Goal: Transaction & Acquisition: Download file/media

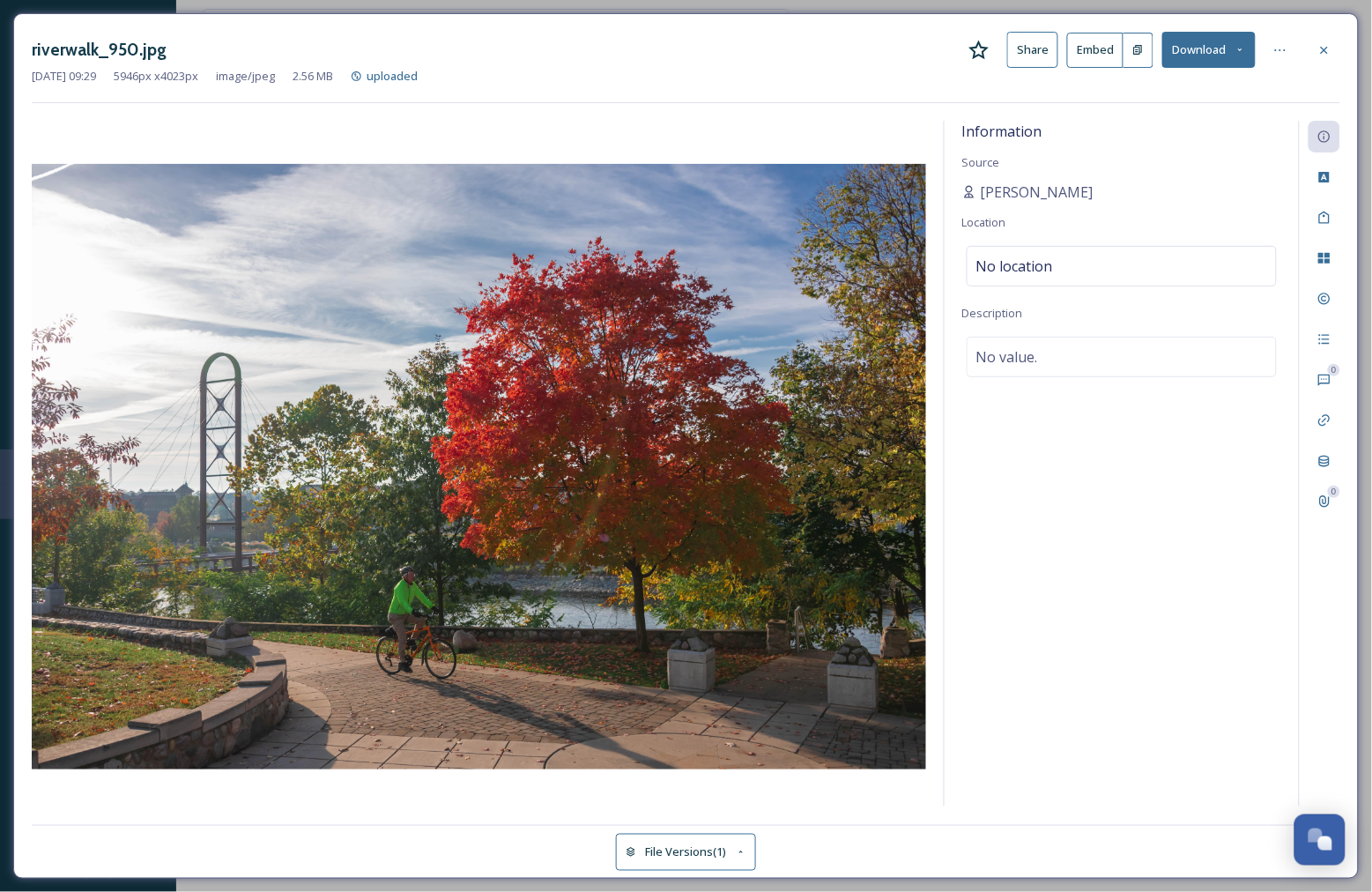
click at [1237, 54] on icon at bounding box center [1239, 50] width 11 height 11
click at [1185, 59] on button "Download" at bounding box center [1208, 50] width 93 height 36
click at [1186, 53] on button "Download" at bounding box center [1208, 50] width 93 height 36
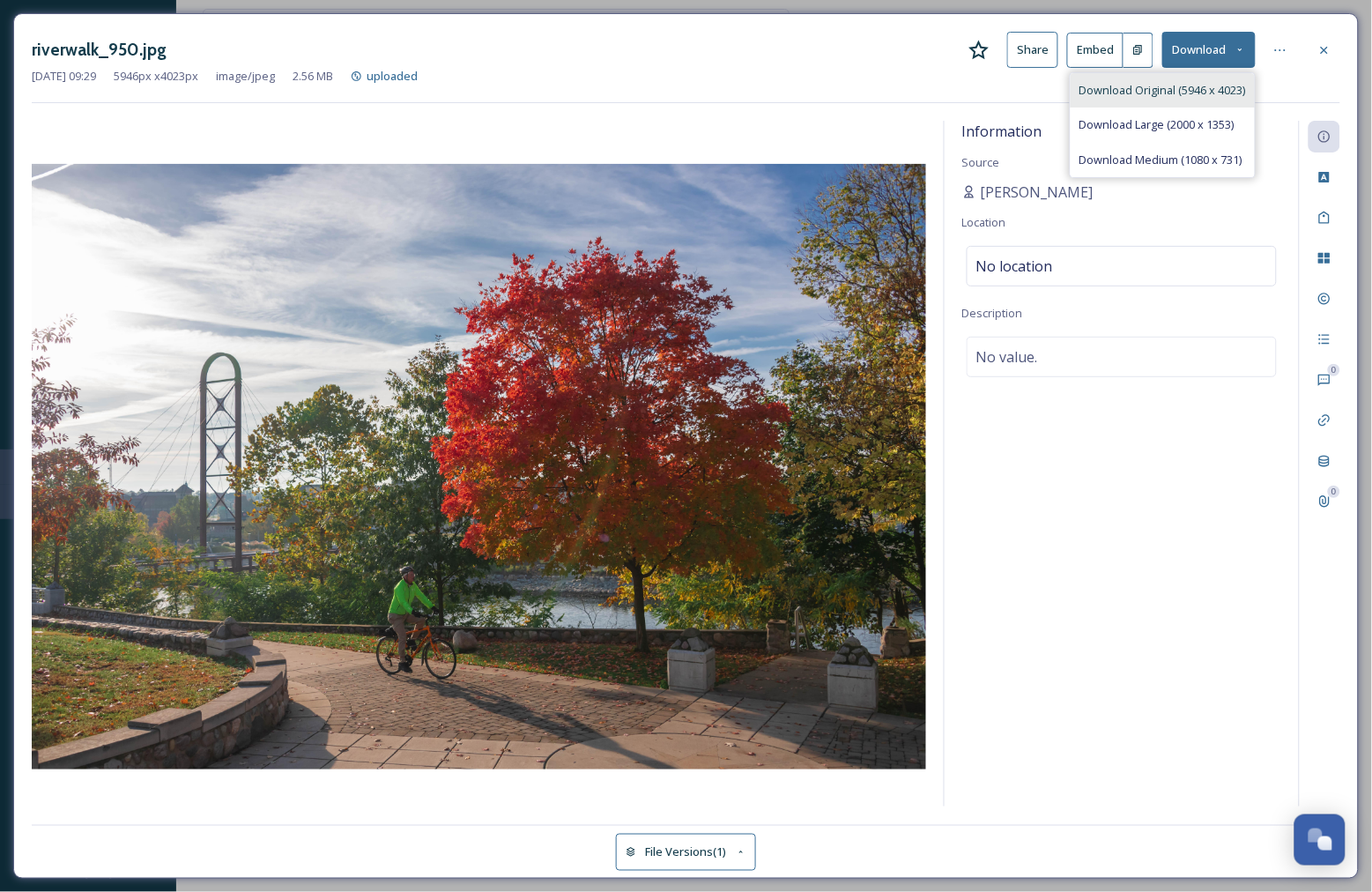
click at [1192, 86] on span "Download Original (5946 x 4023)" at bounding box center [1162, 90] width 166 height 17
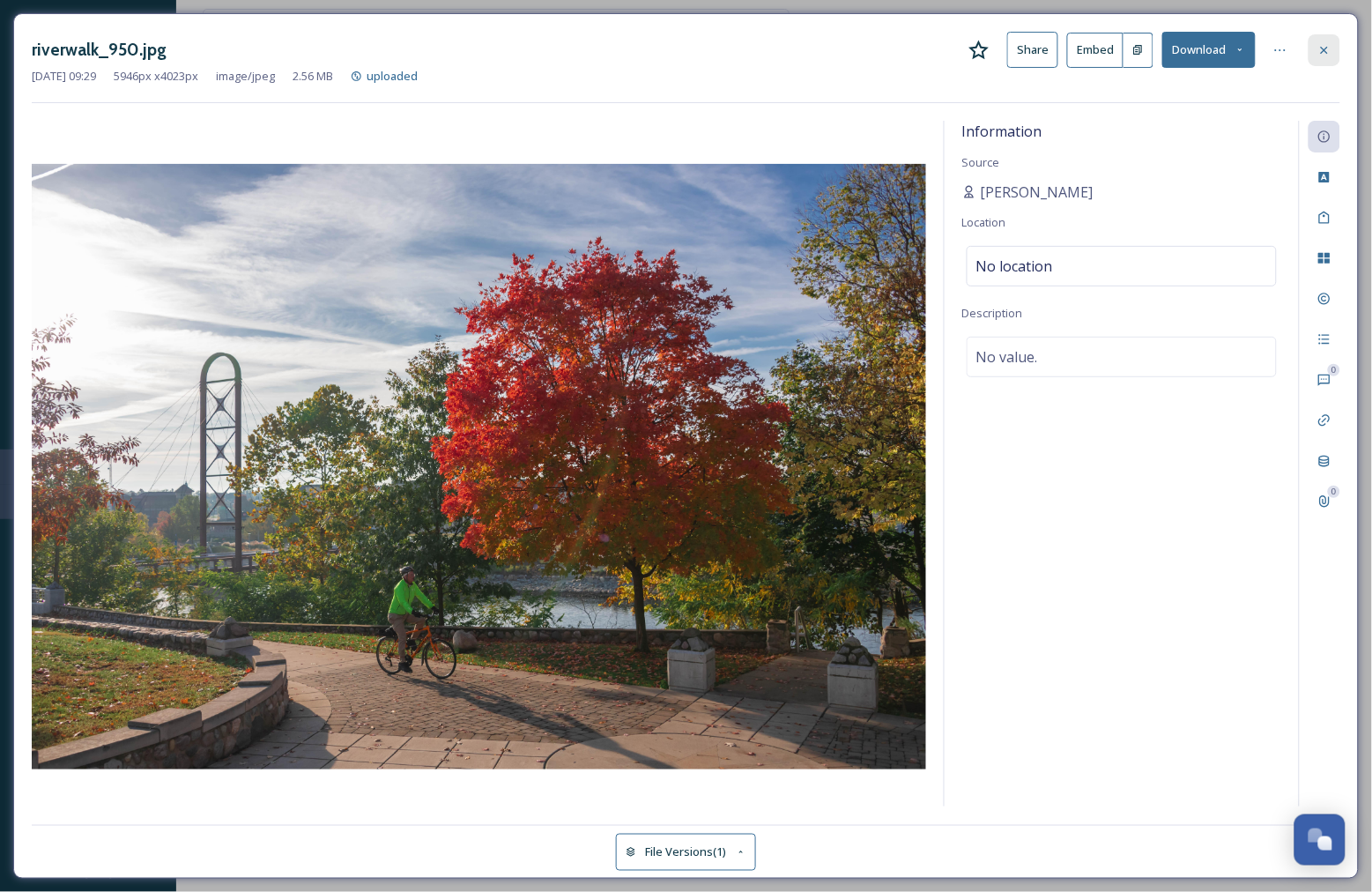
click at [1321, 58] on div at bounding box center [1324, 51] width 32 height 32
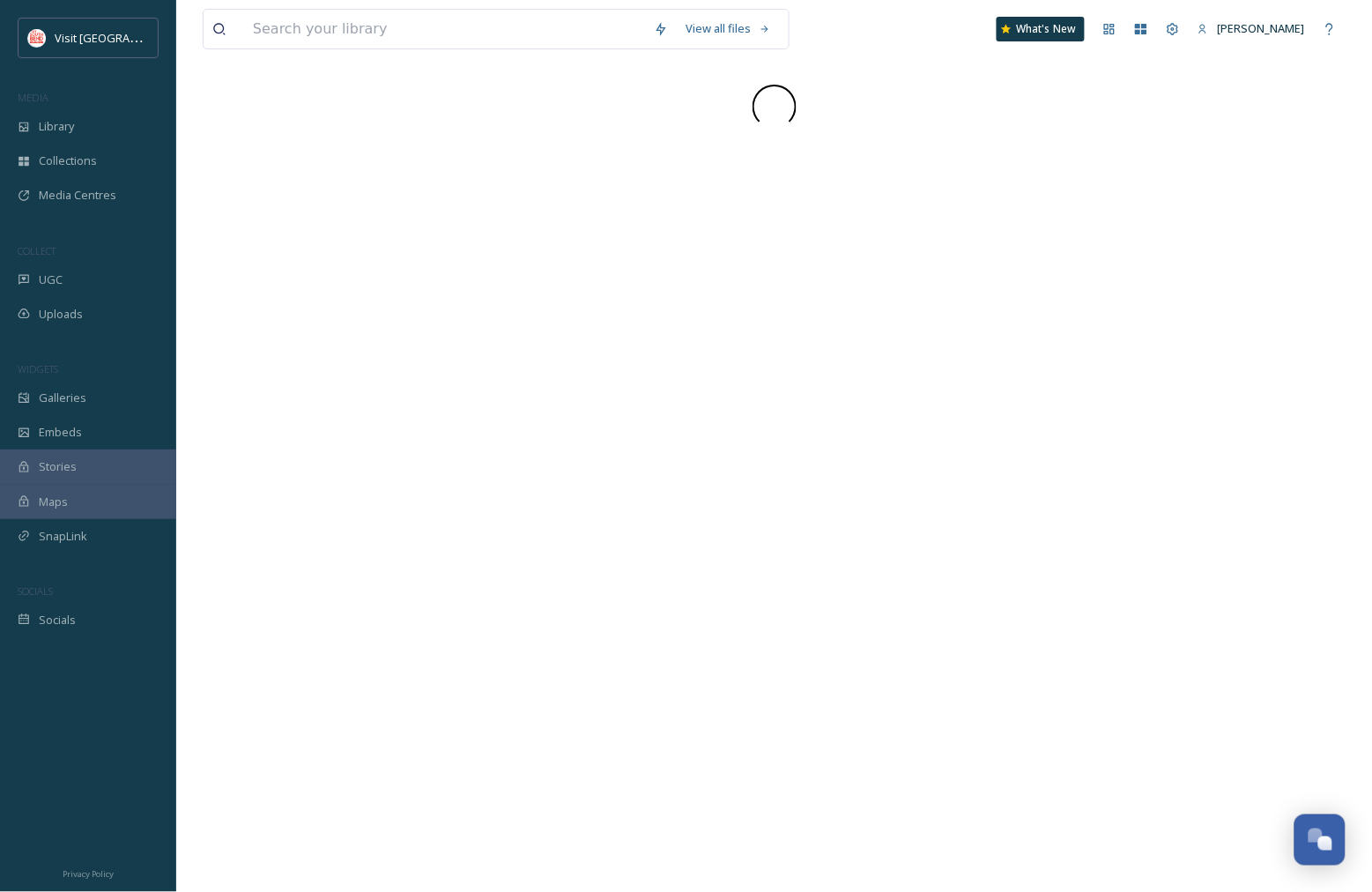
click at [486, 242] on div "View all files What's New Kari Bumgardner" at bounding box center [774, 446] width 1195 height 892
click at [389, 38] on input at bounding box center [444, 28] width 401 height 39
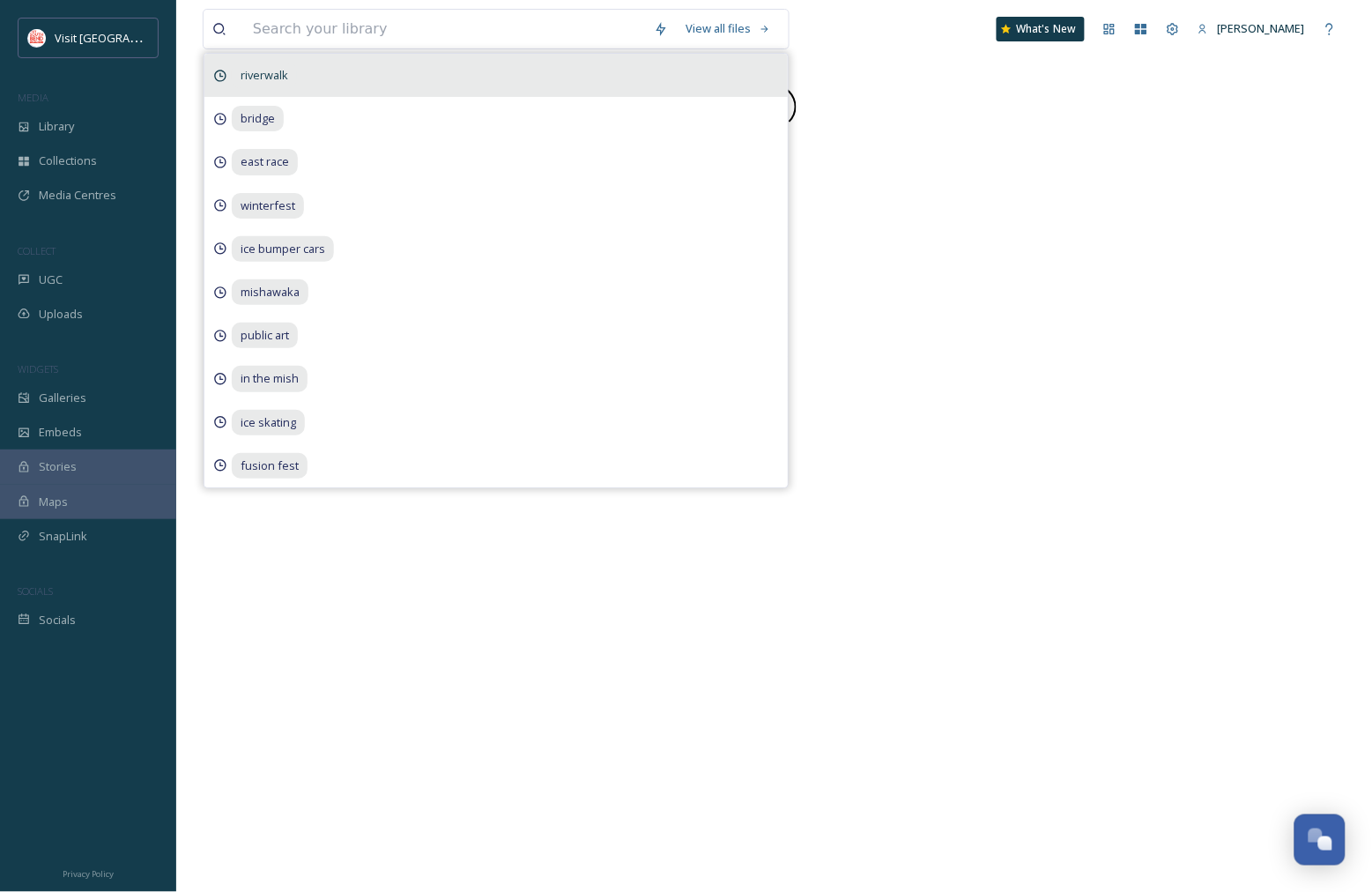
click at [260, 63] on span "riverwalk" at bounding box center [264, 75] width 65 height 25
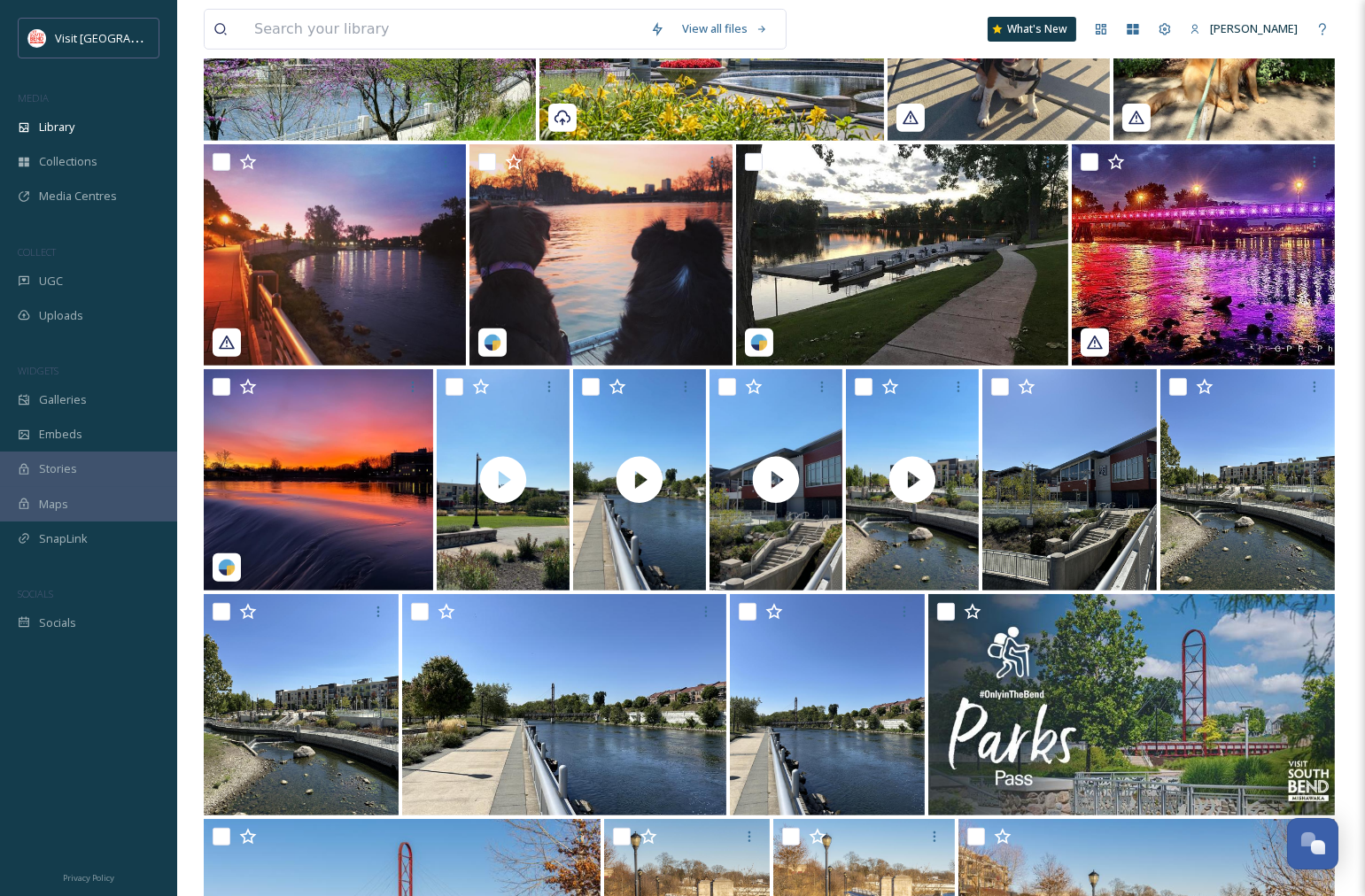
scroll to position [1436, 0]
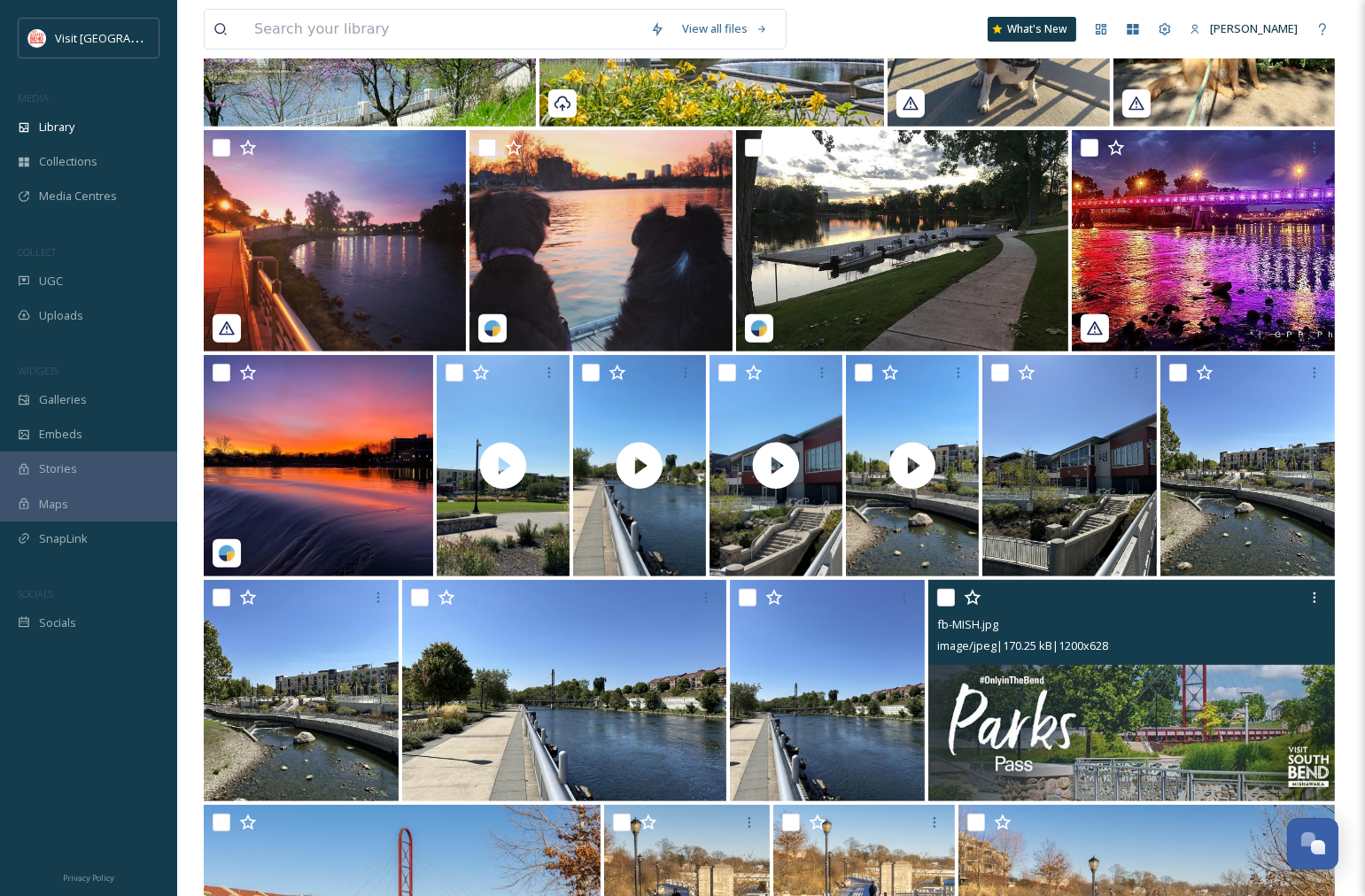
click at [1185, 717] on img at bounding box center [1132, 690] width 406 height 221
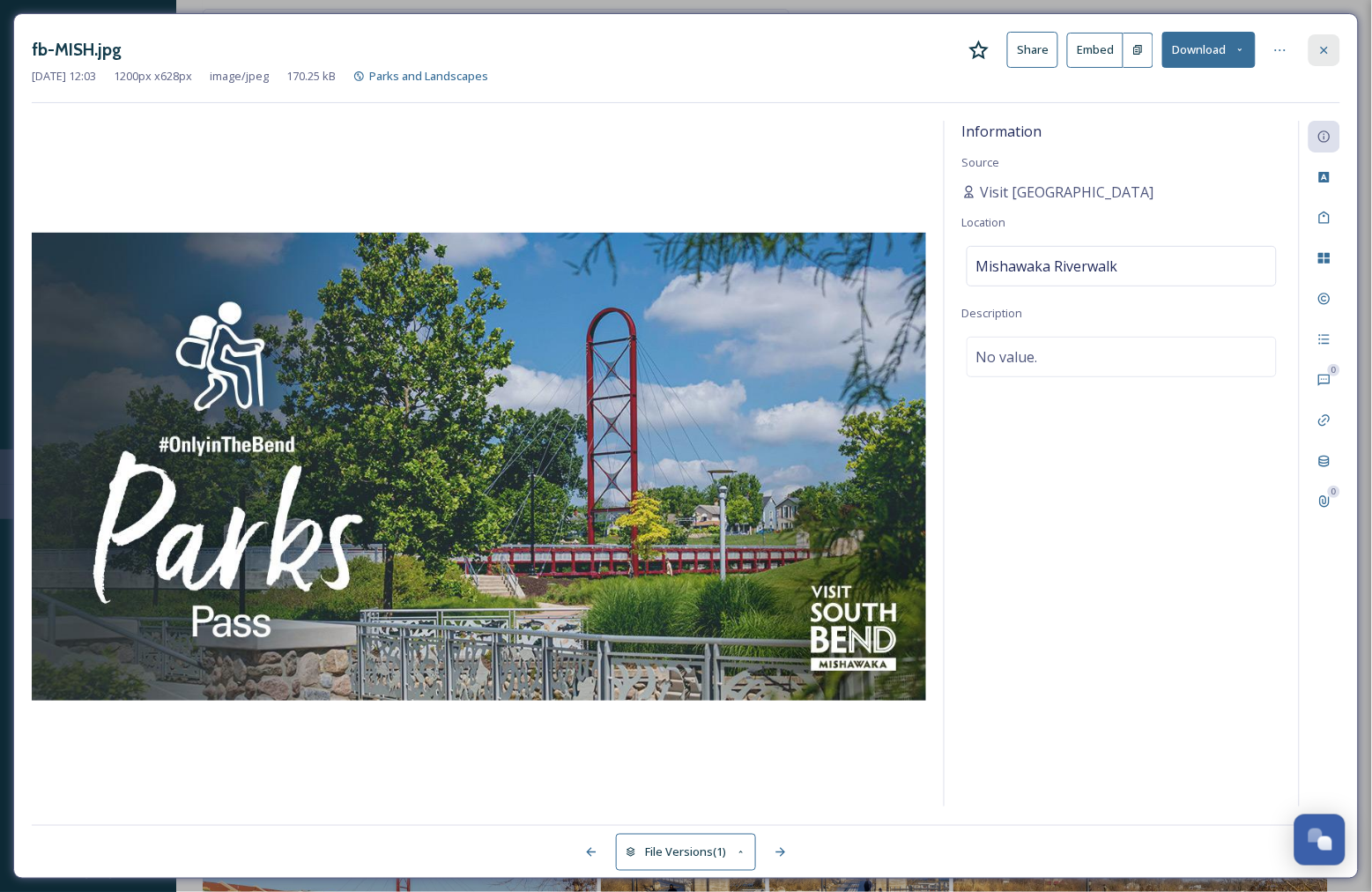
click at [1321, 53] on icon at bounding box center [1324, 50] width 8 height 8
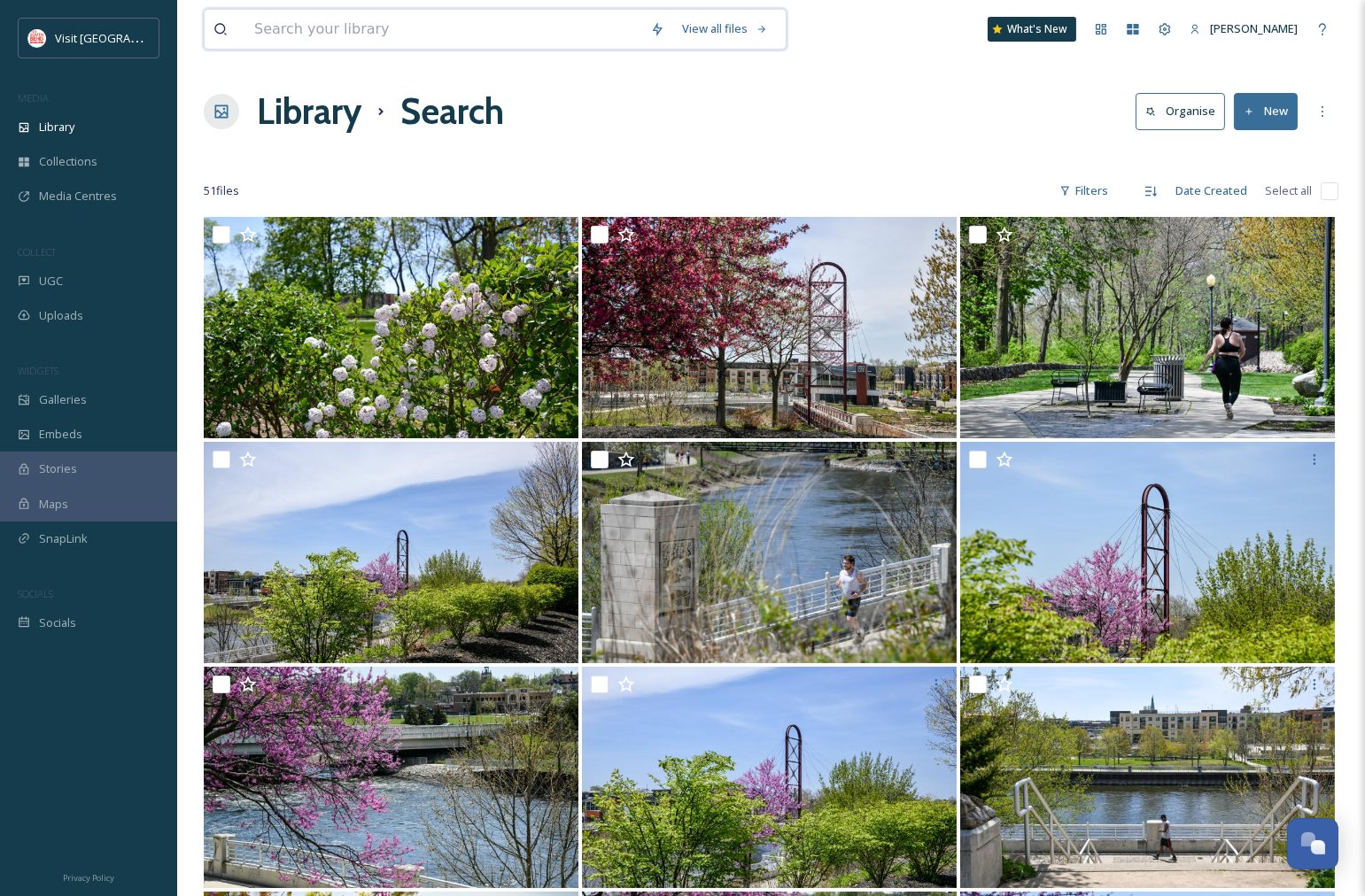
click at [297, 26] on input at bounding box center [443, 28] width 396 height 39
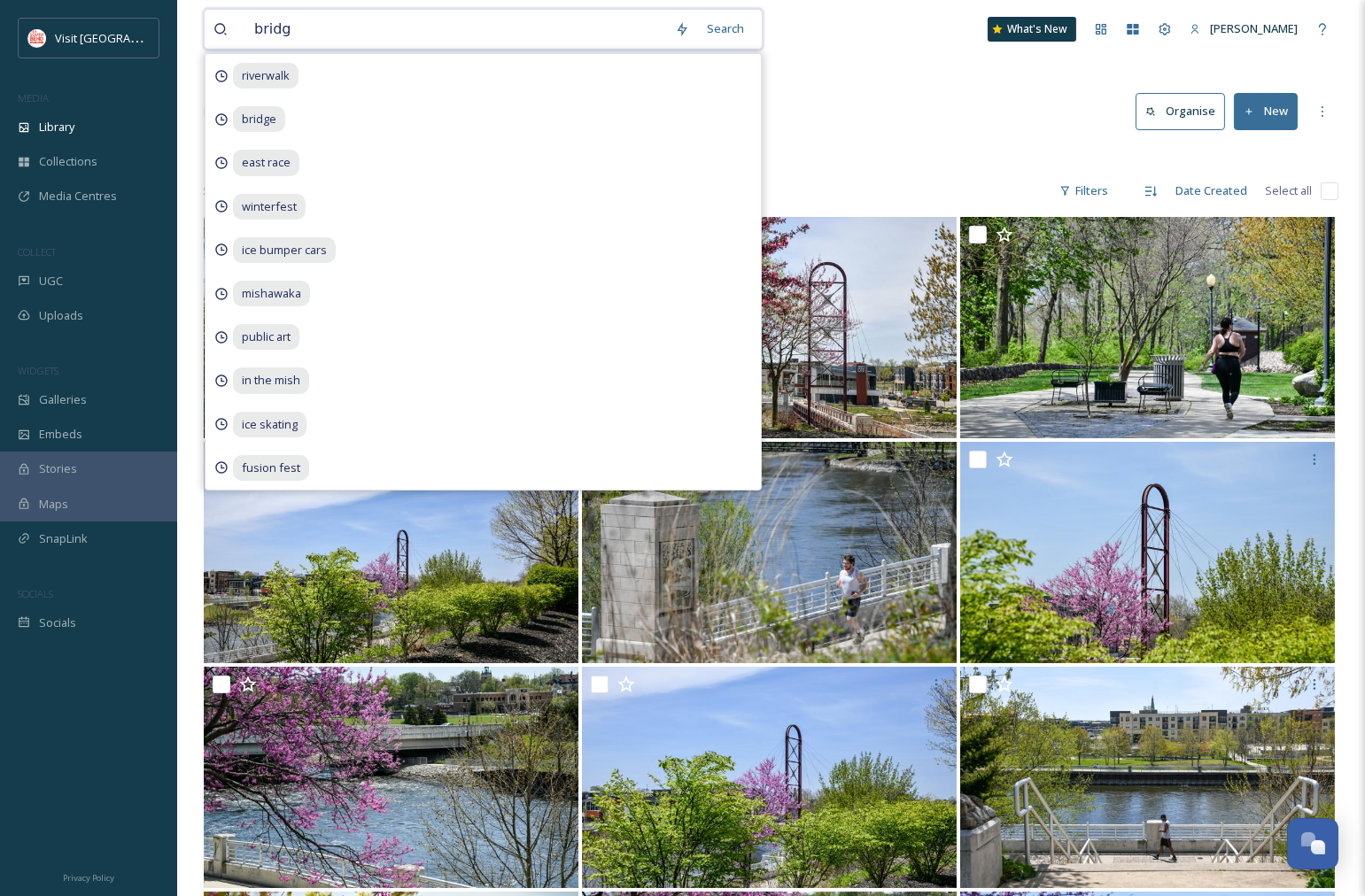
type input "bridge"
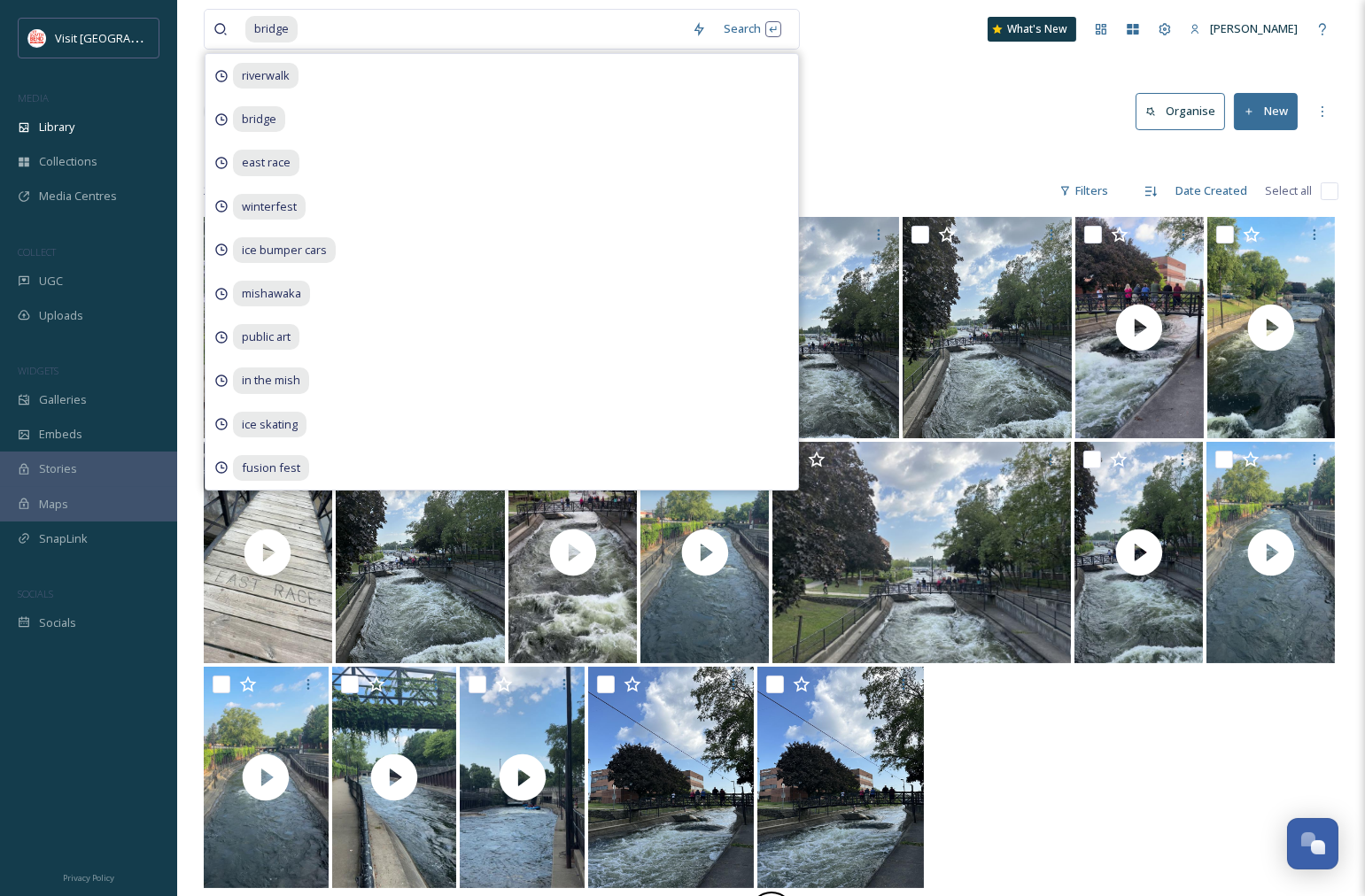
click at [931, 112] on div "Library Search Organise New" at bounding box center [771, 111] width 1135 height 53
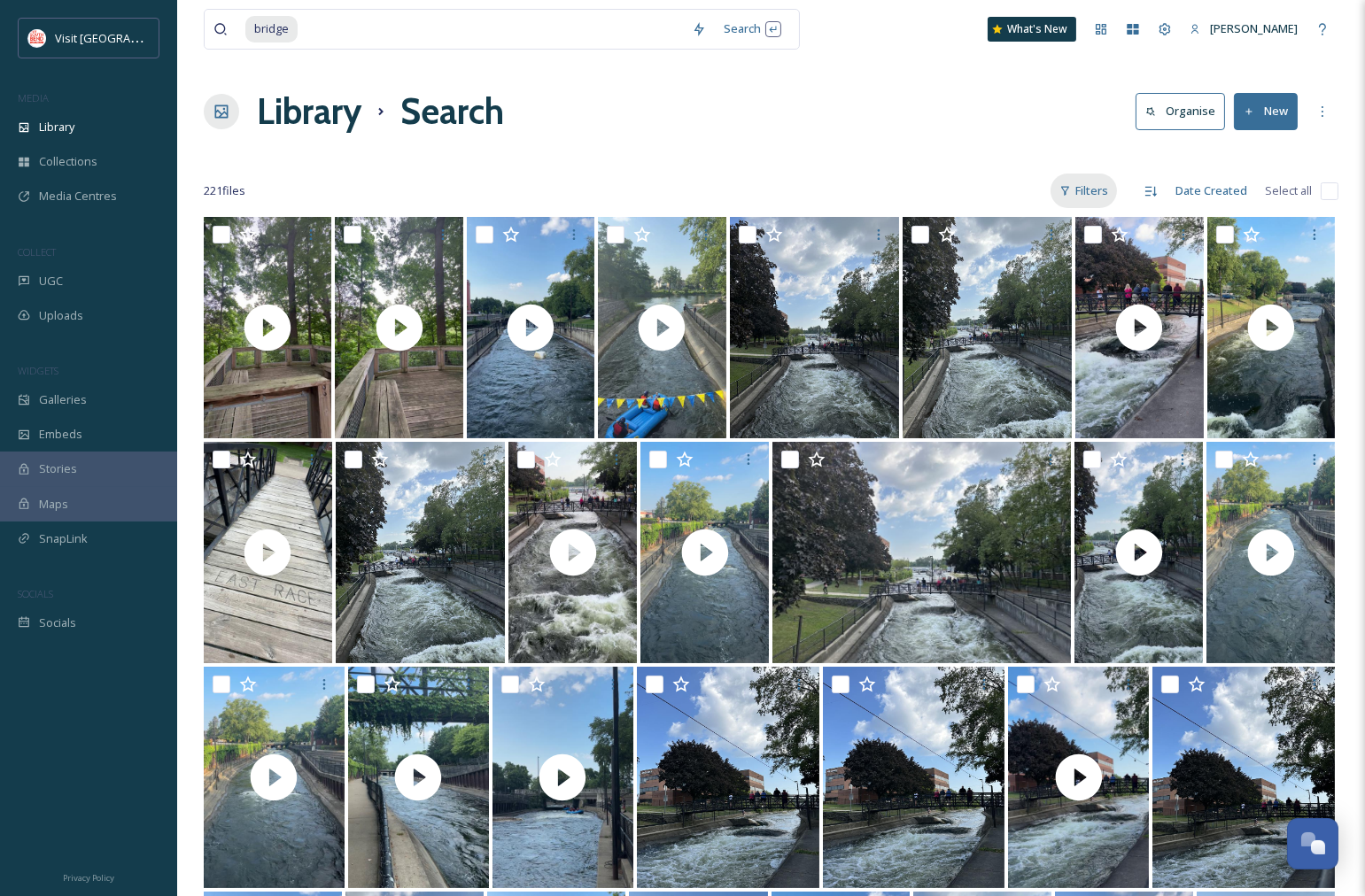
click at [1091, 189] on div "Filters" at bounding box center [1083, 191] width 66 height 35
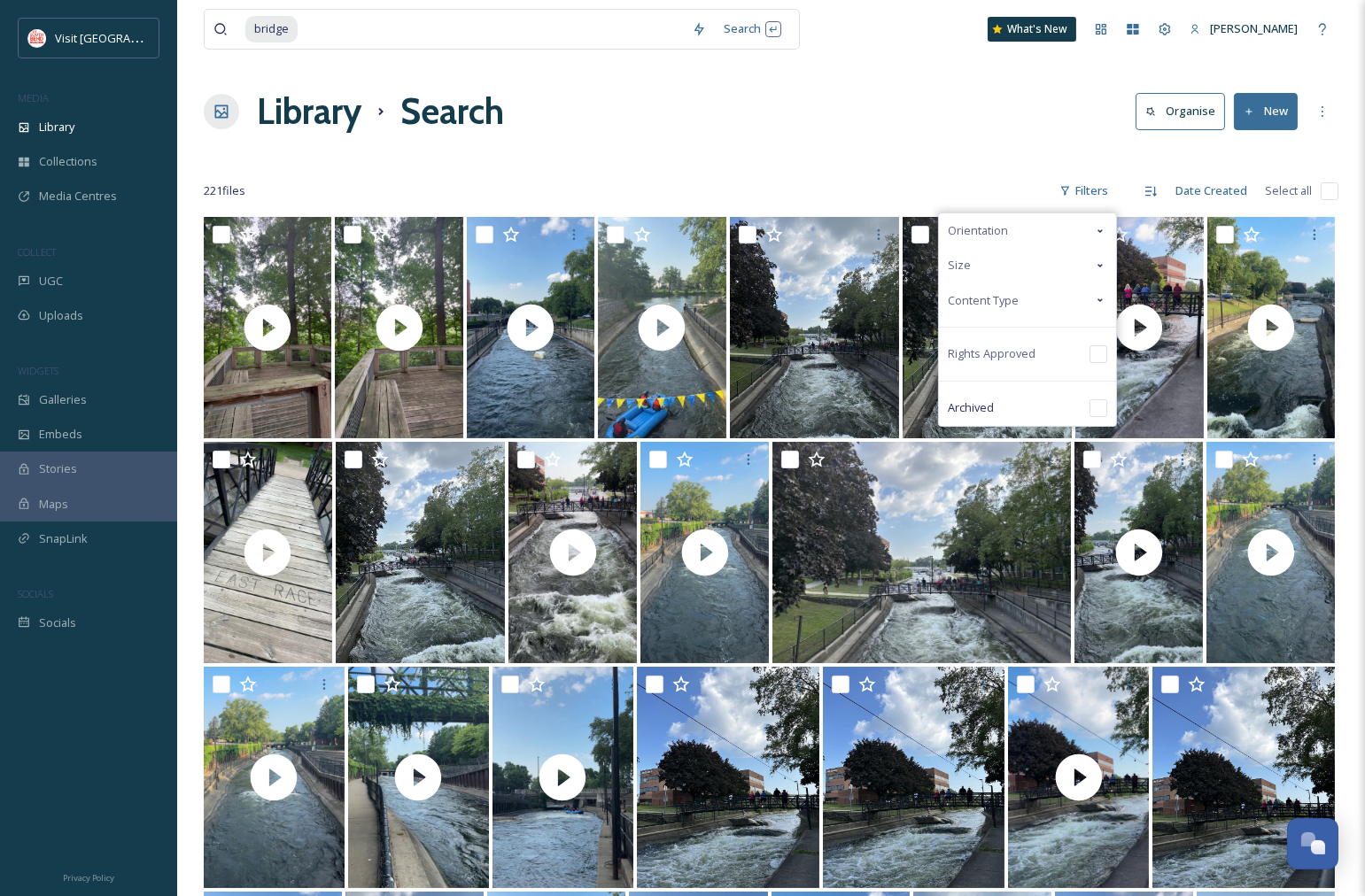
click at [989, 295] on span "Content Type" at bounding box center [982, 300] width 71 height 17
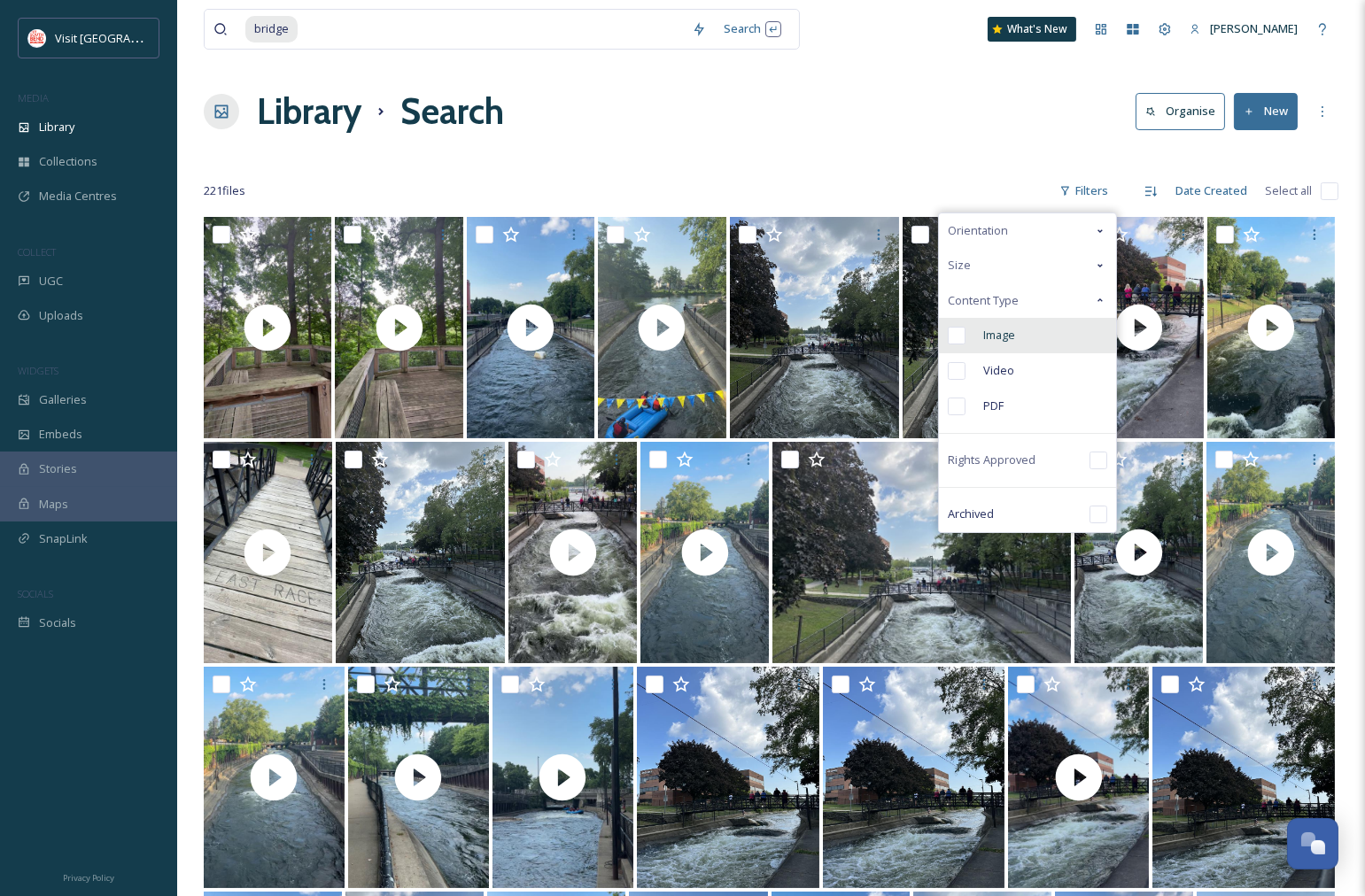
click at [952, 344] on input "checkbox" at bounding box center [956, 335] width 18 height 18
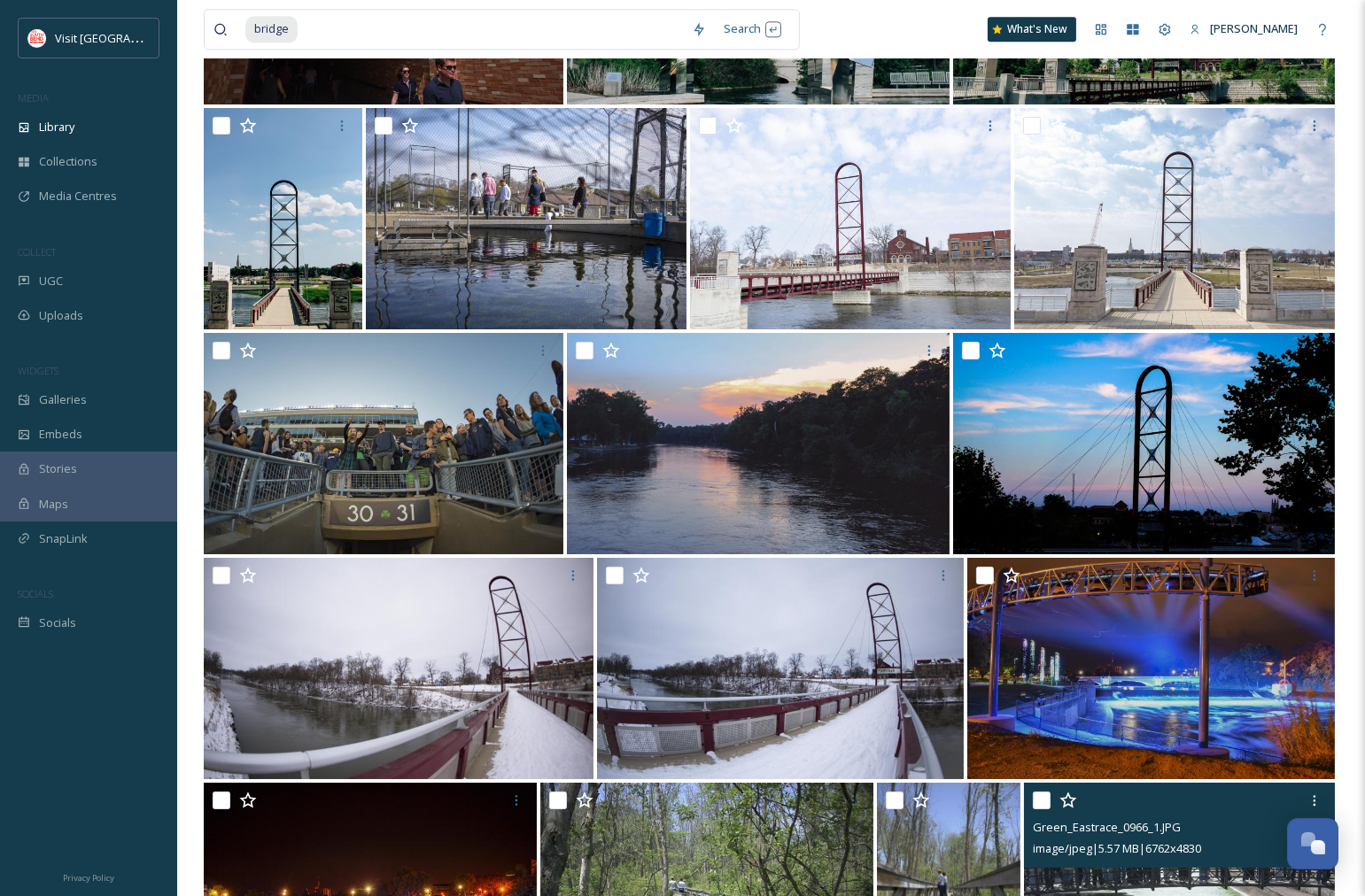
scroll to position [7731, 0]
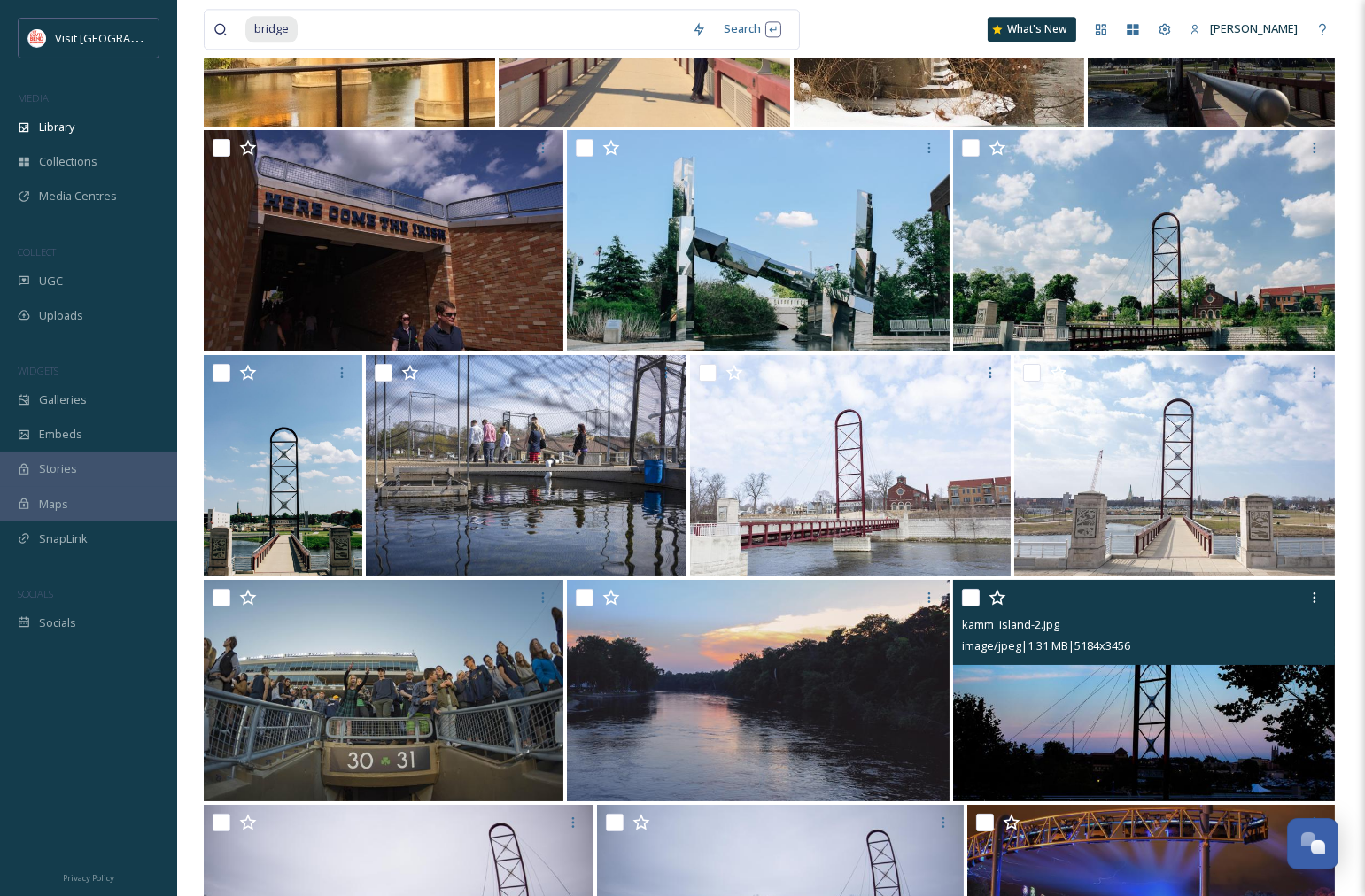
click at [1169, 704] on img at bounding box center [1144, 690] width 382 height 221
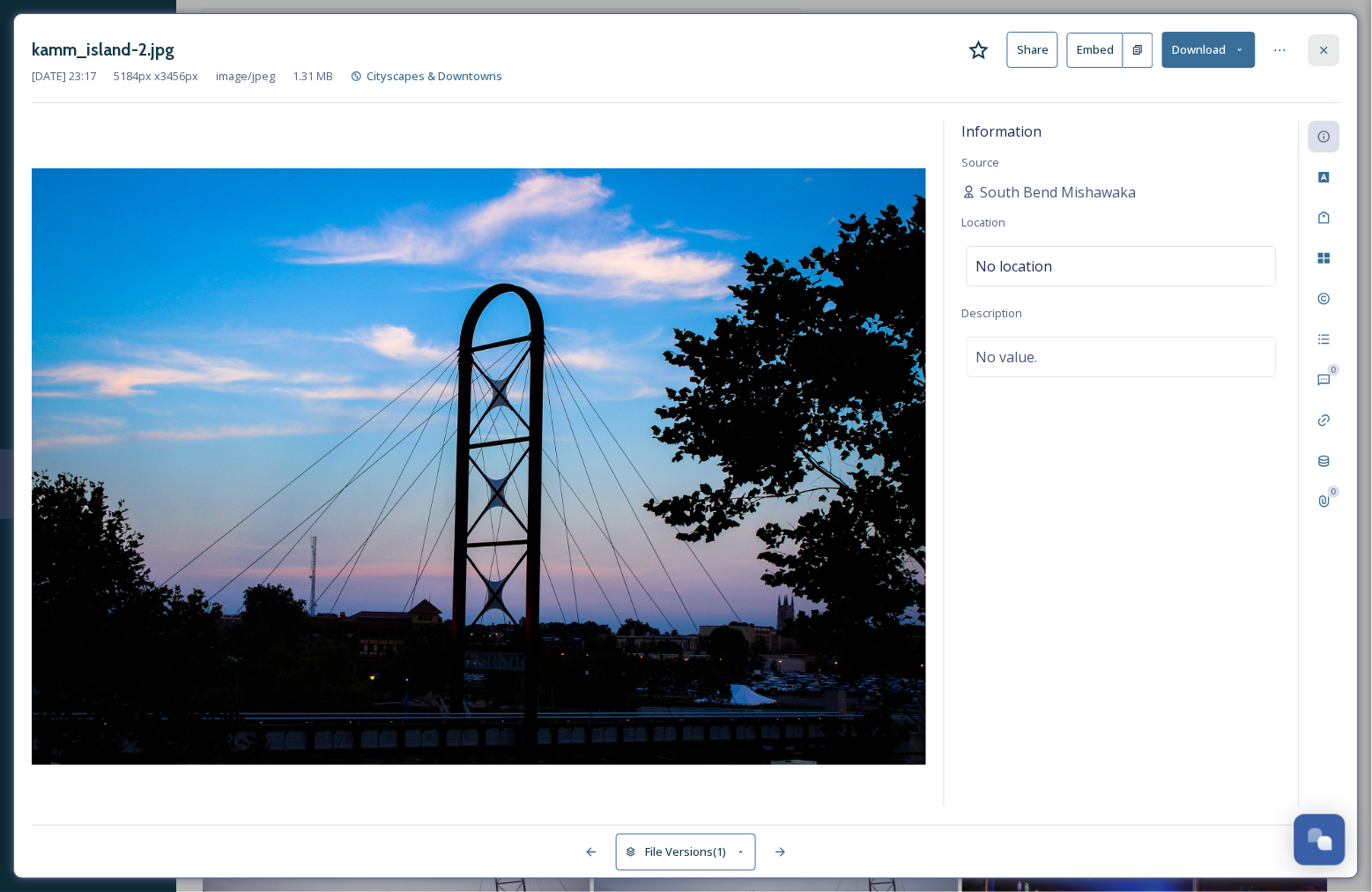
click at [1332, 57] on div at bounding box center [1324, 51] width 32 height 32
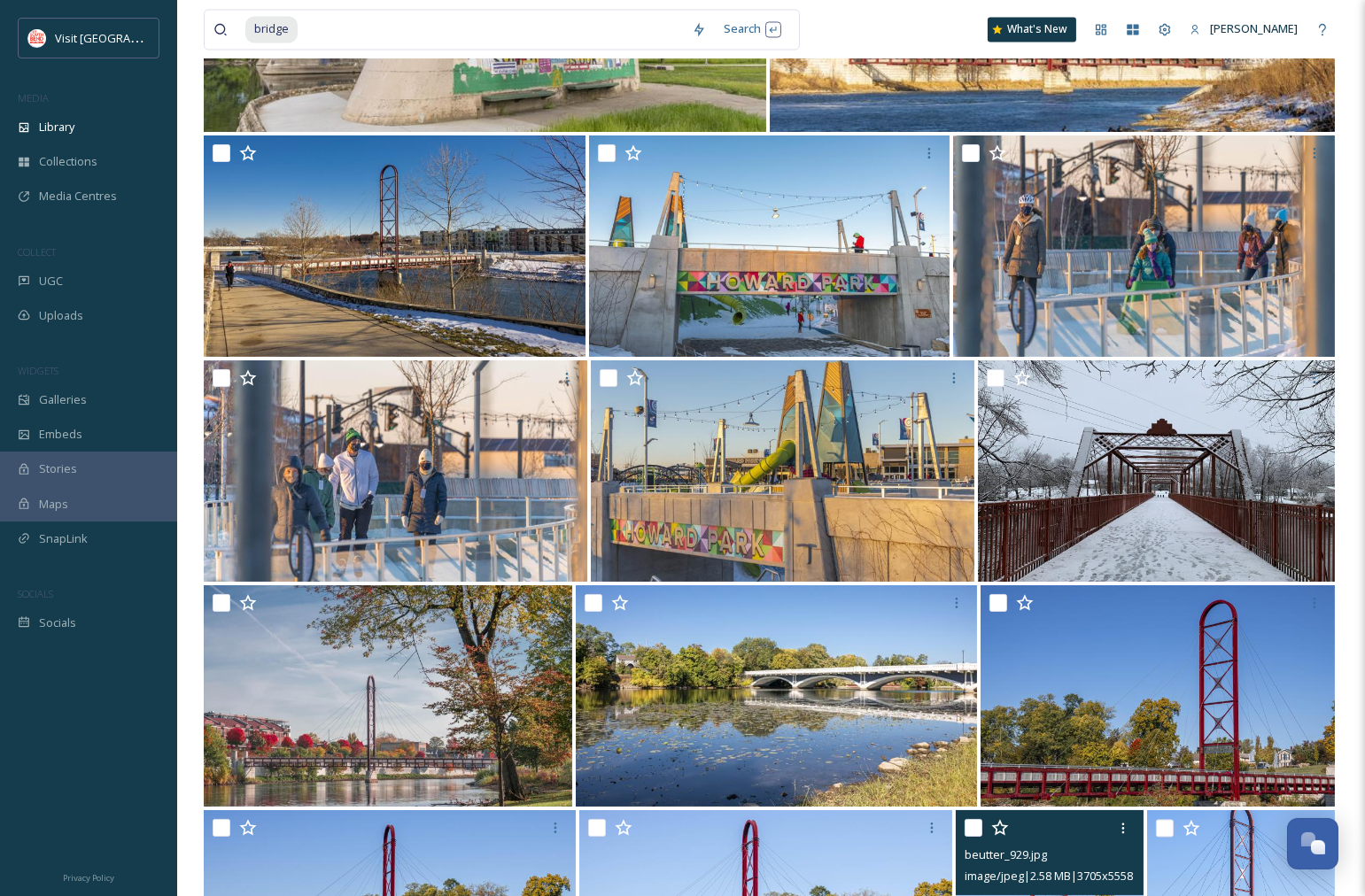
scroll to position [6354, 0]
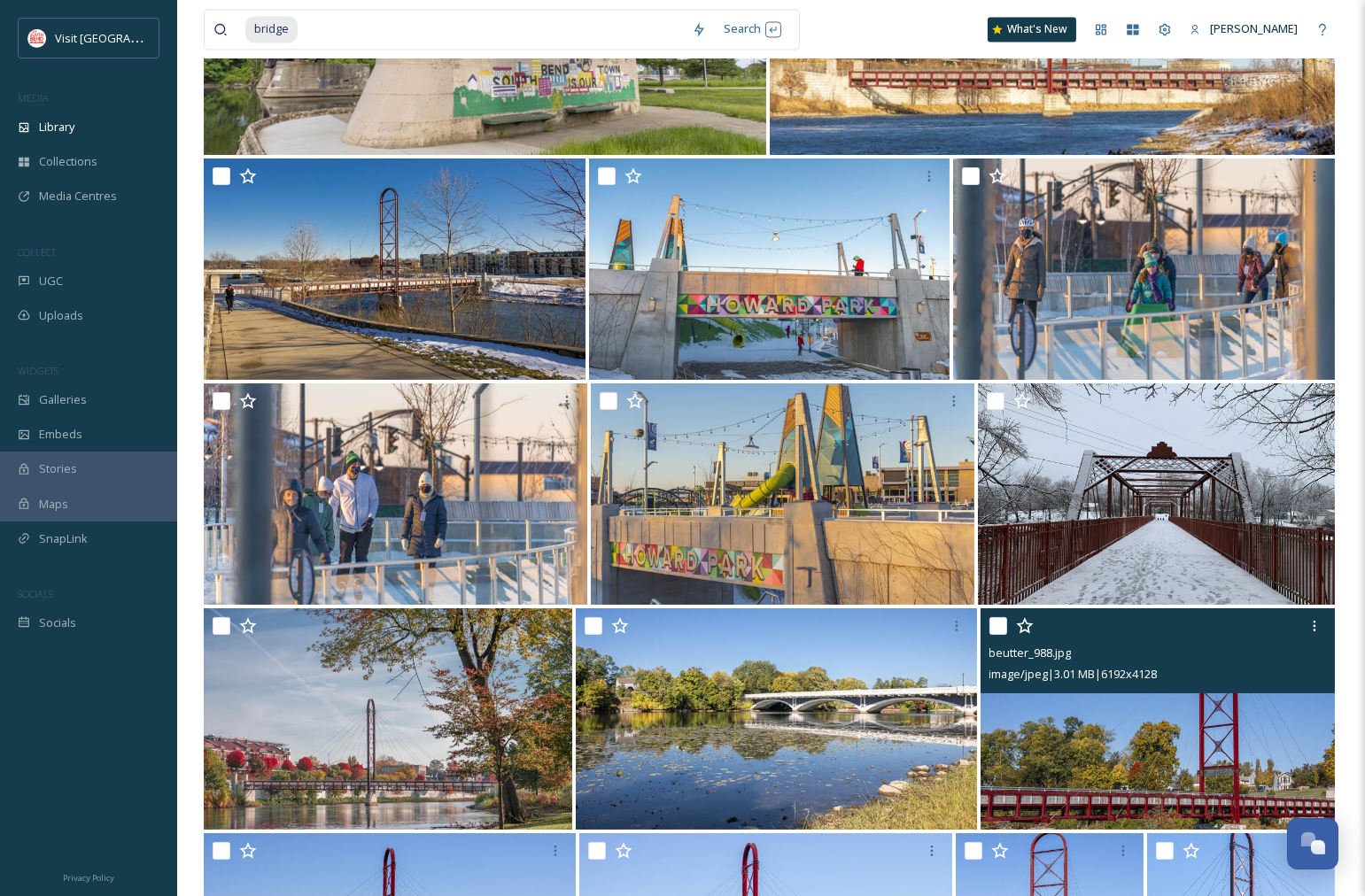
click at [1227, 737] on img at bounding box center [1158, 718] width 355 height 221
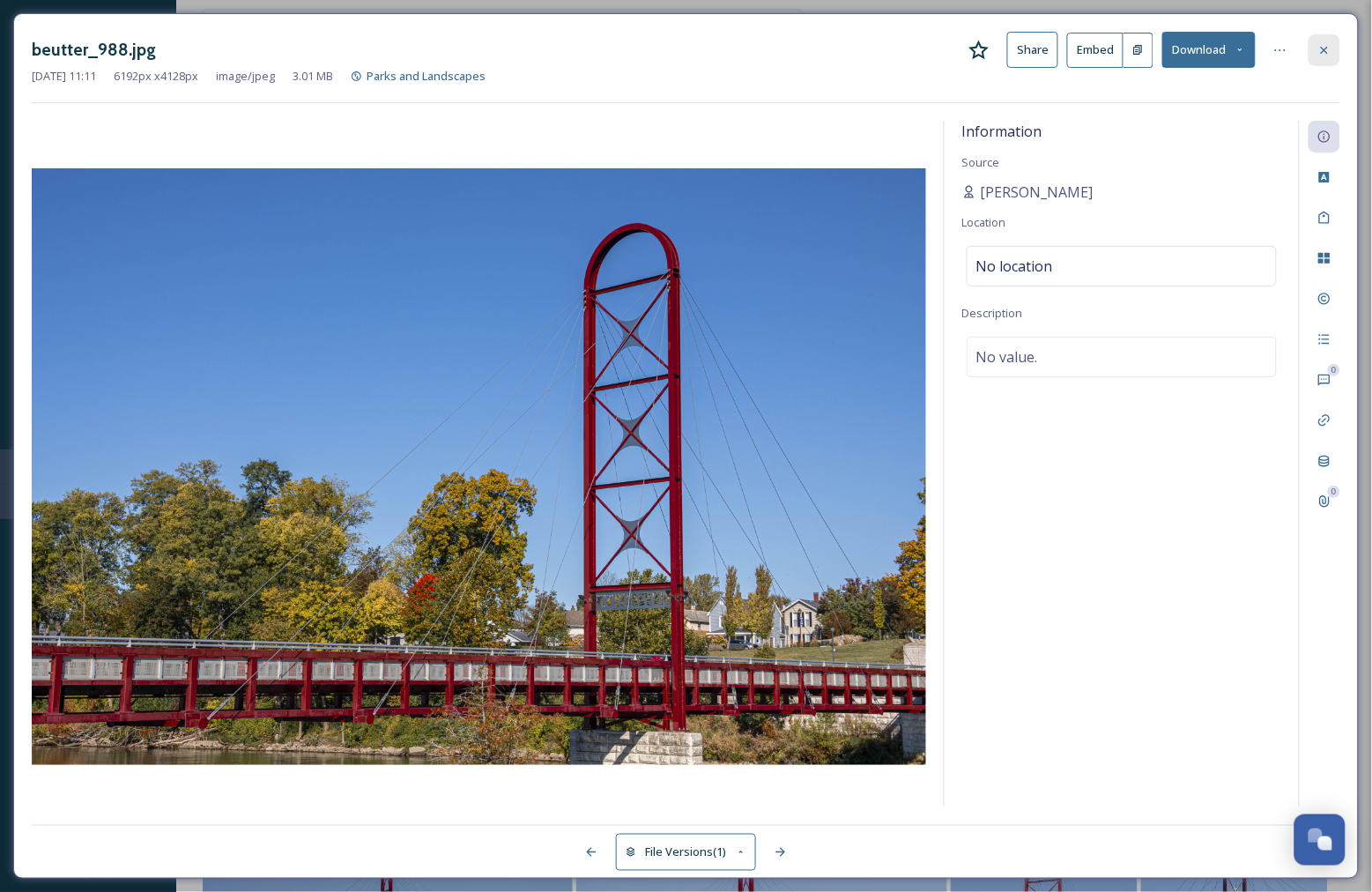
click at [1329, 53] on icon at bounding box center [1324, 50] width 14 height 14
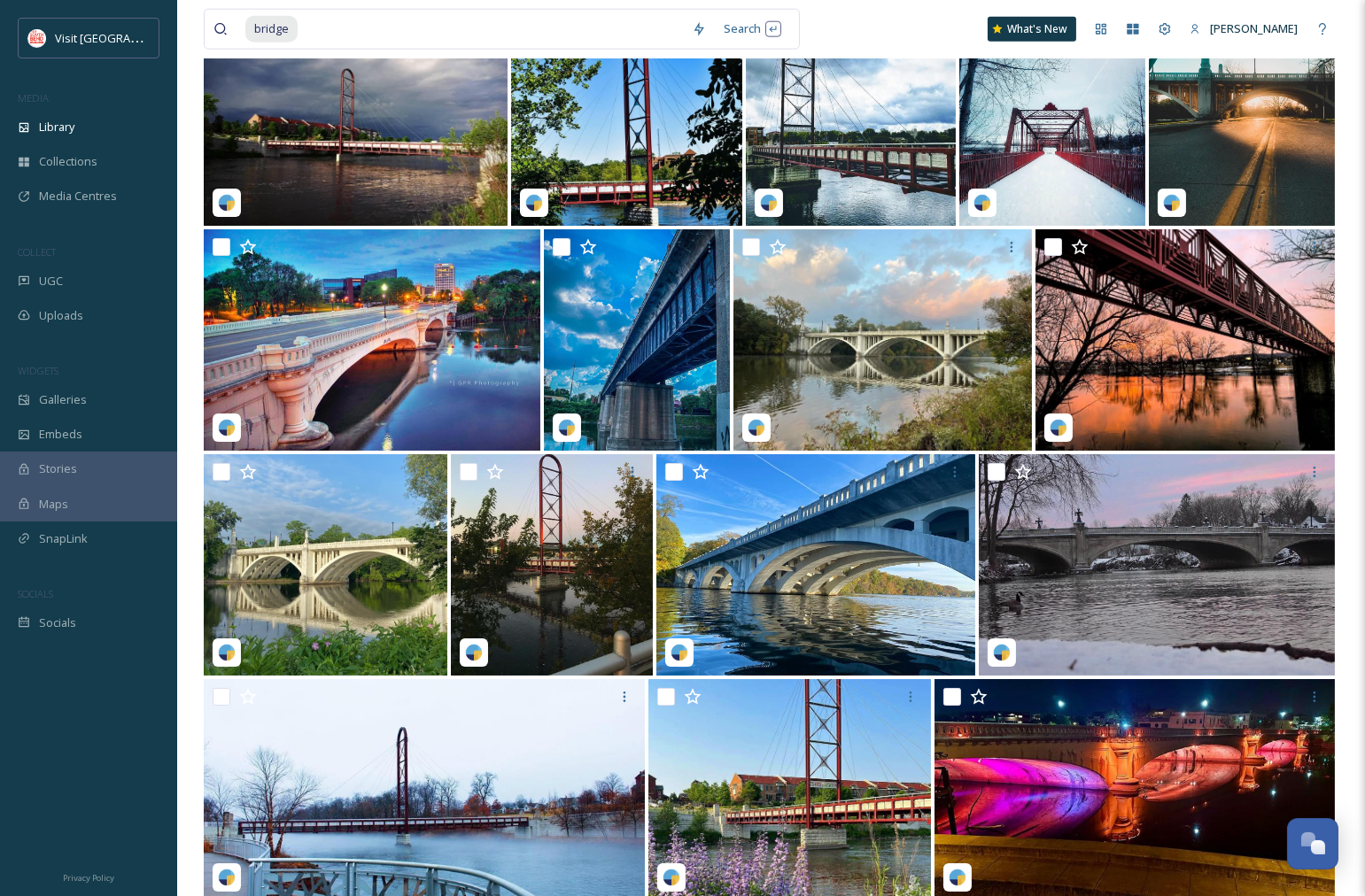
scroll to position [3797, 0]
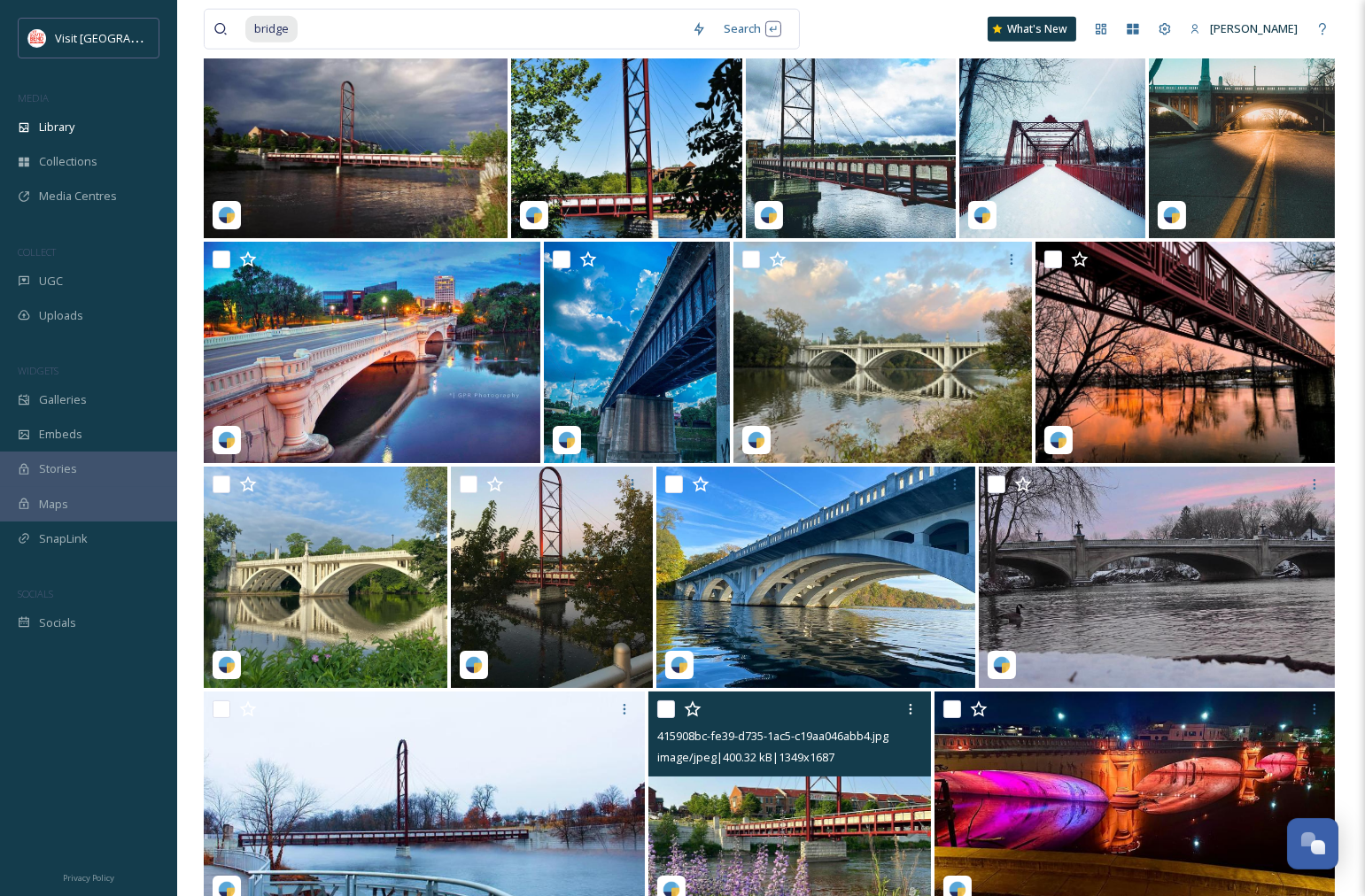
click at [829, 740] on span "415908bc-fe39-d735-1ac5-c19aa046abb4.jpg" at bounding box center [773, 735] width 231 height 16
click at [828, 816] on img at bounding box center [789, 802] width 282 height 221
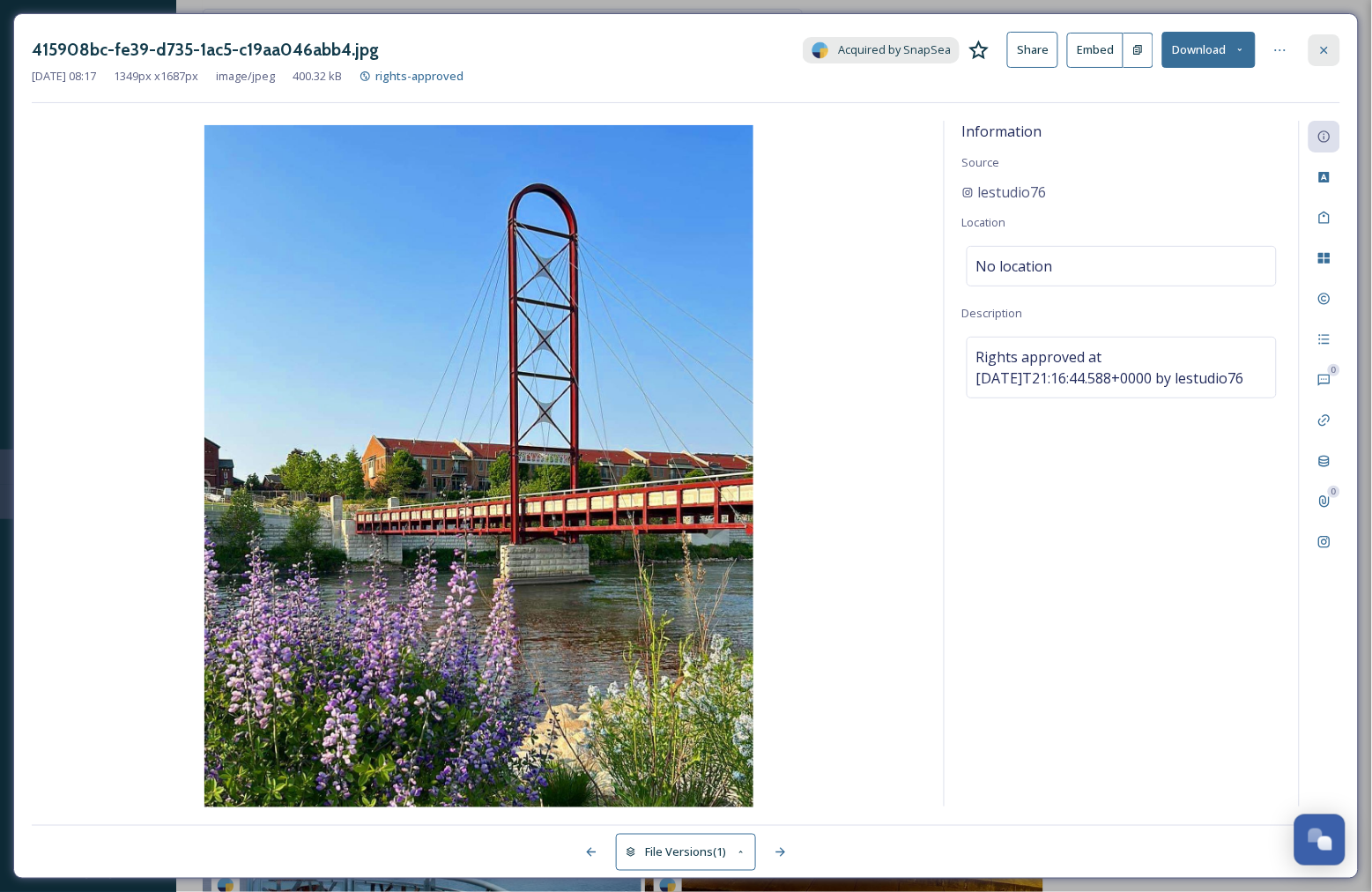
click at [1329, 49] on icon at bounding box center [1324, 50] width 14 height 14
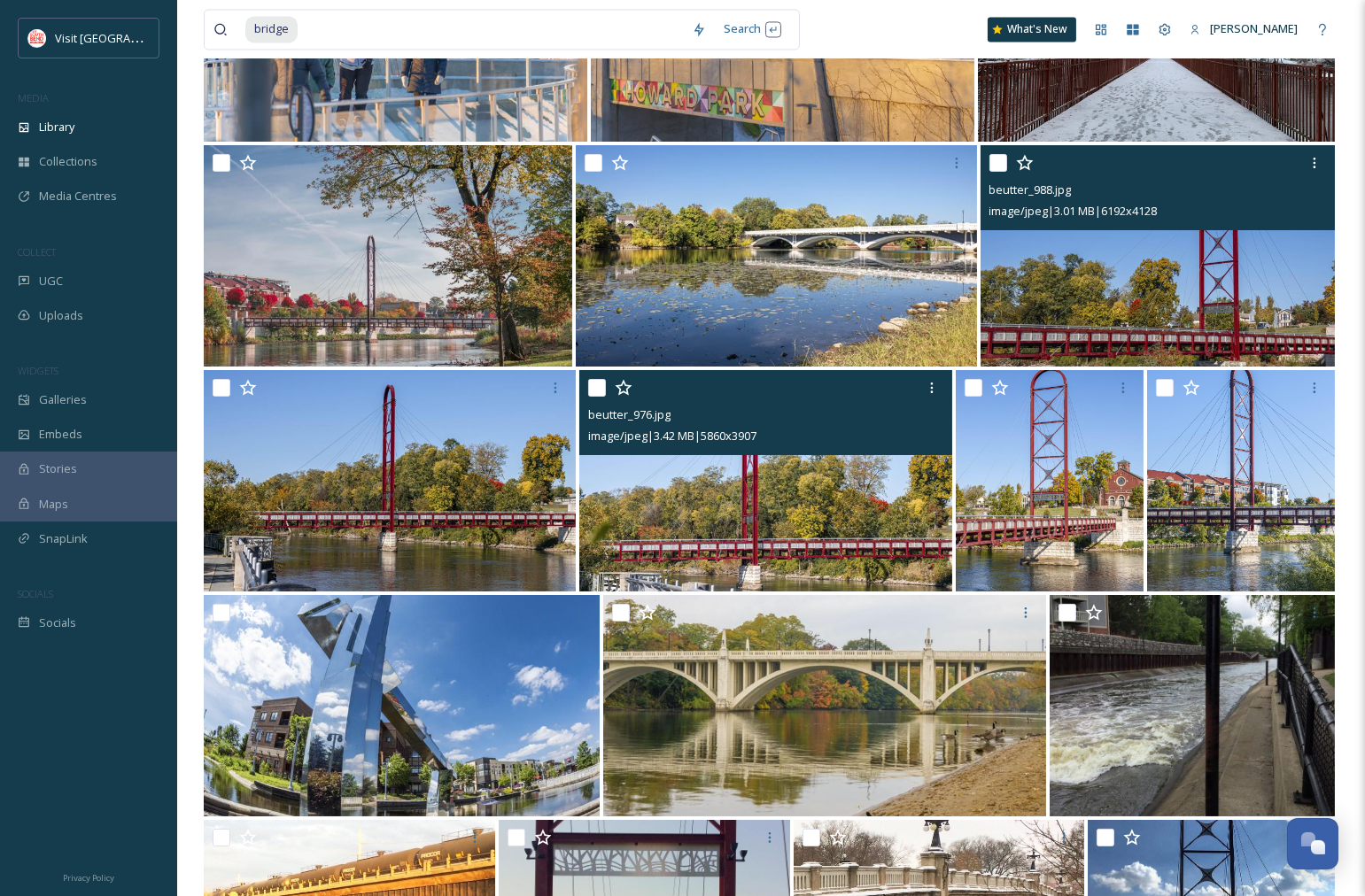
scroll to position [6944, 0]
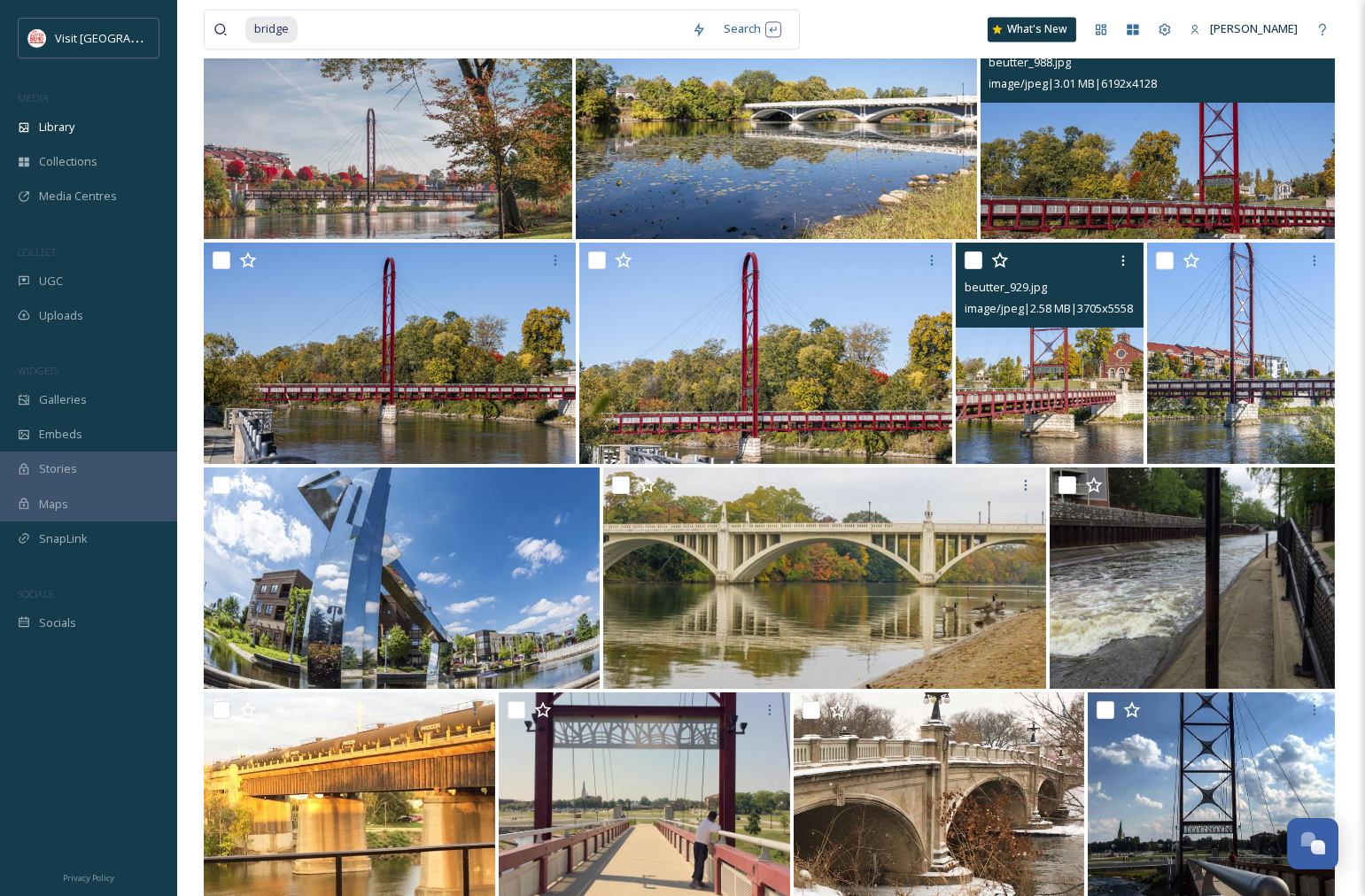
click at [1071, 382] on img at bounding box center [1049, 353] width 188 height 221
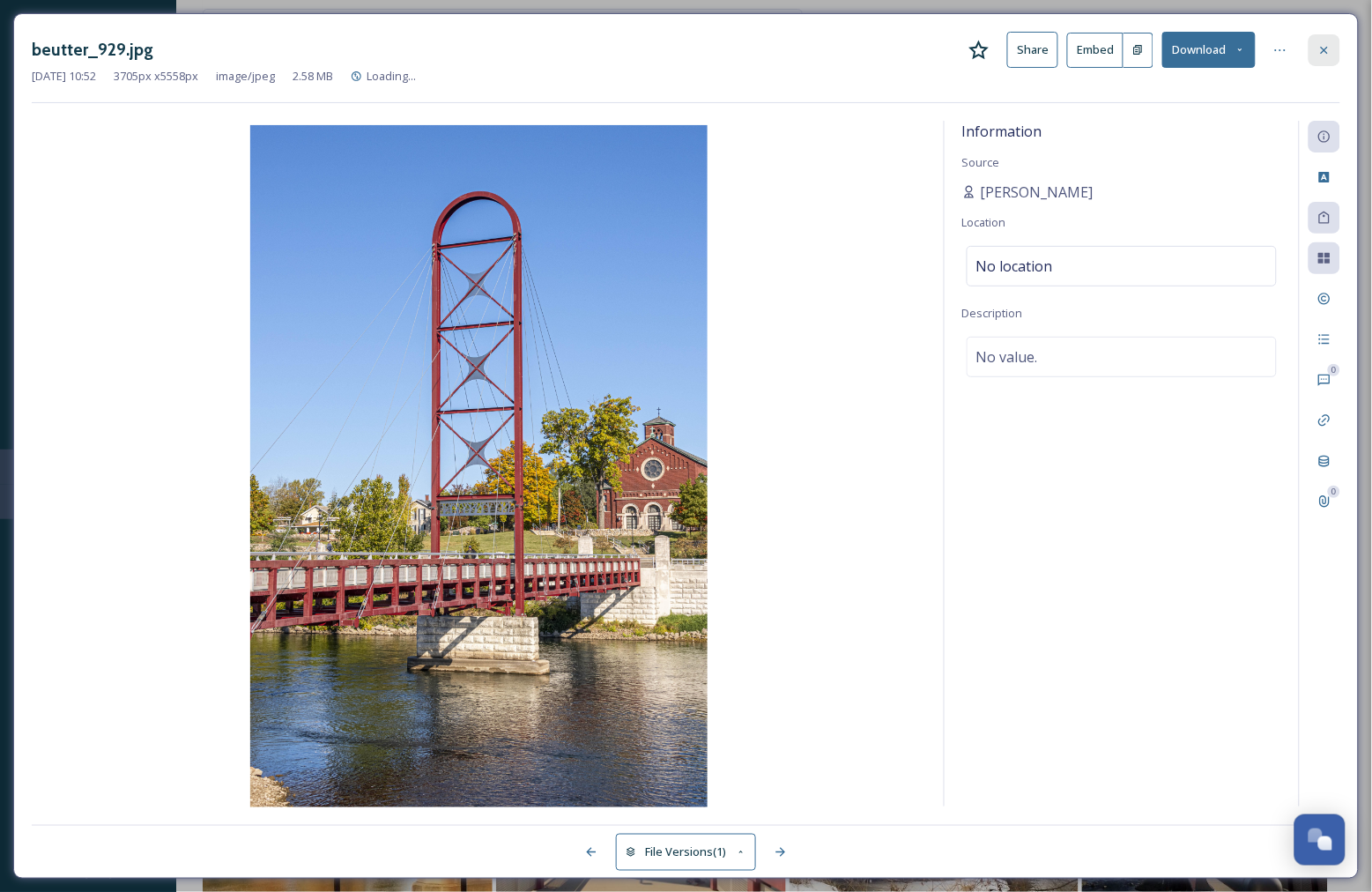
click at [1325, 50] on icon at bounding box center [1324, 50] width 8 height 8
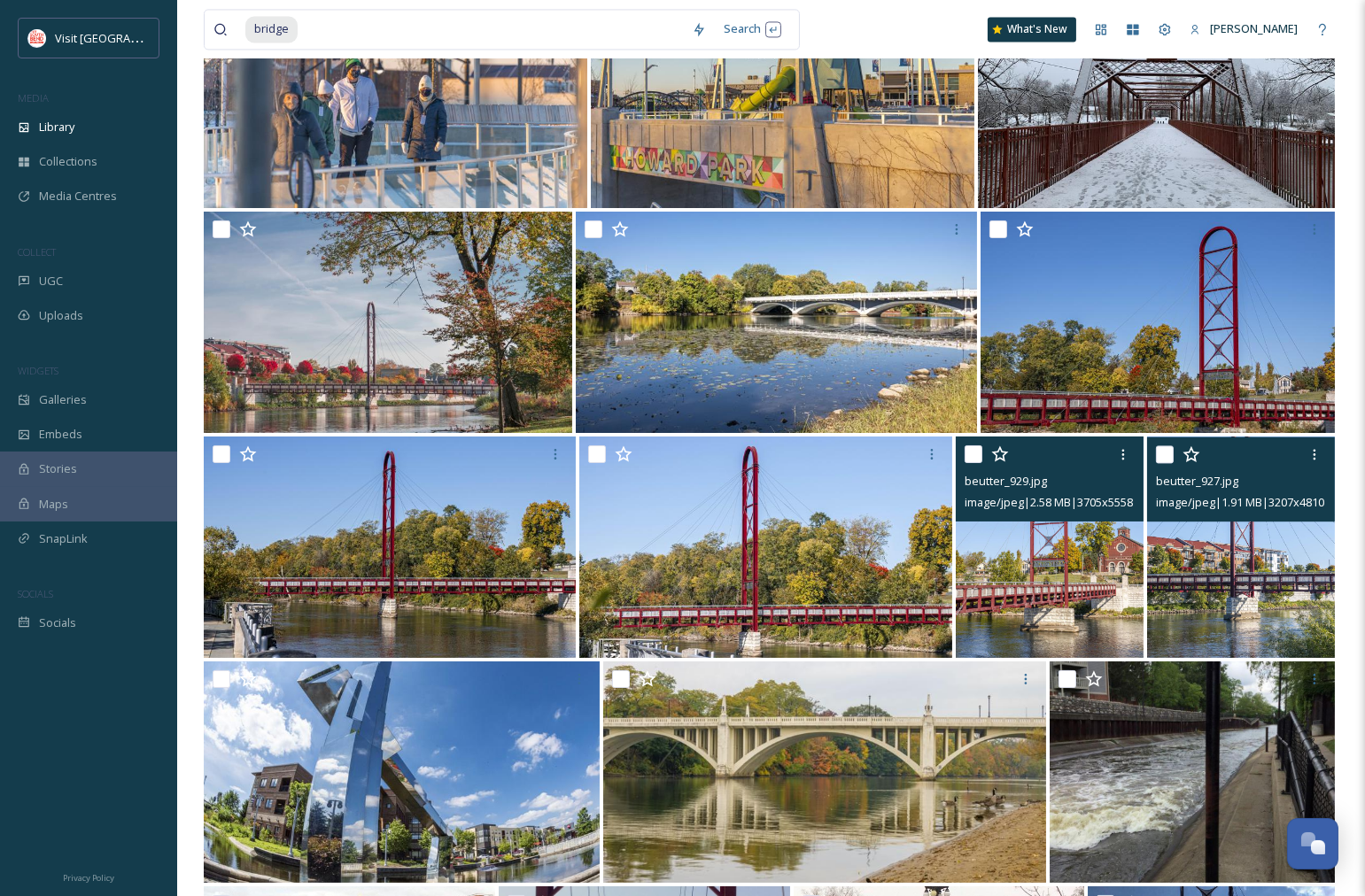
scroll to position [6748, 0]
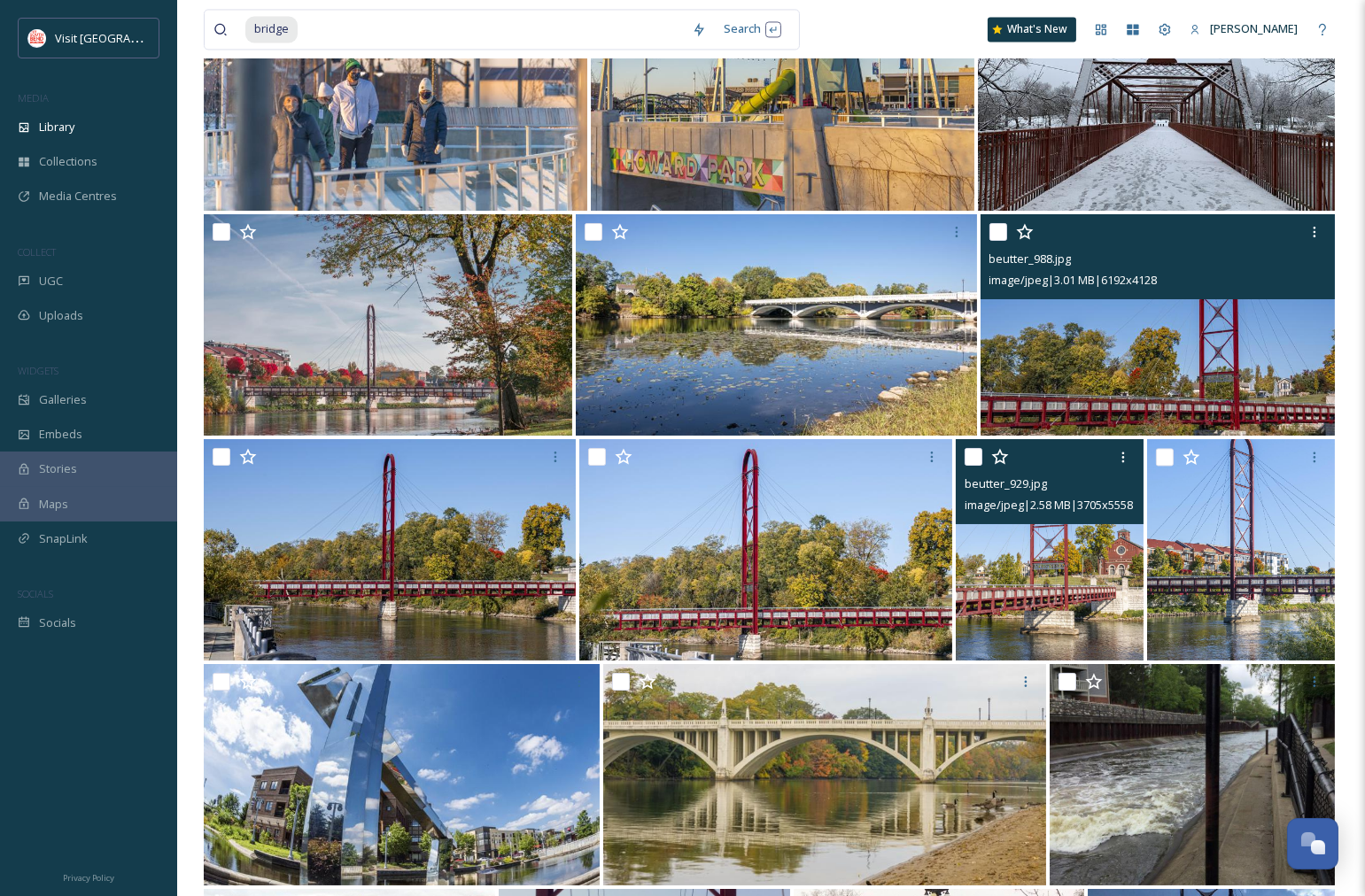
click at [1185, 362] on img at bounding box center [1158, 325] width 355 height 221
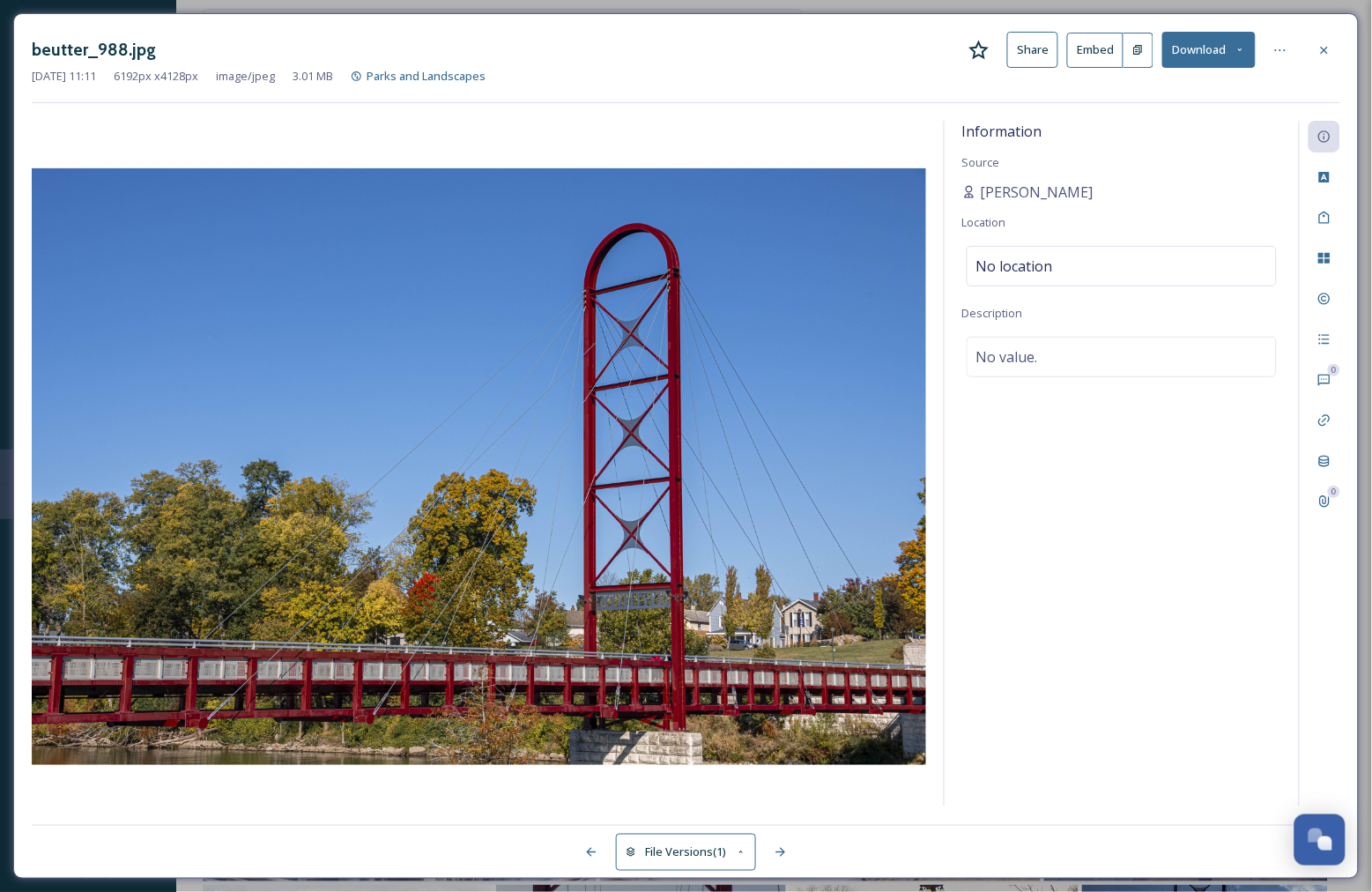
click at [1210, 53] on button "Download" at bounding box center [1208, 50] width 93 height 36
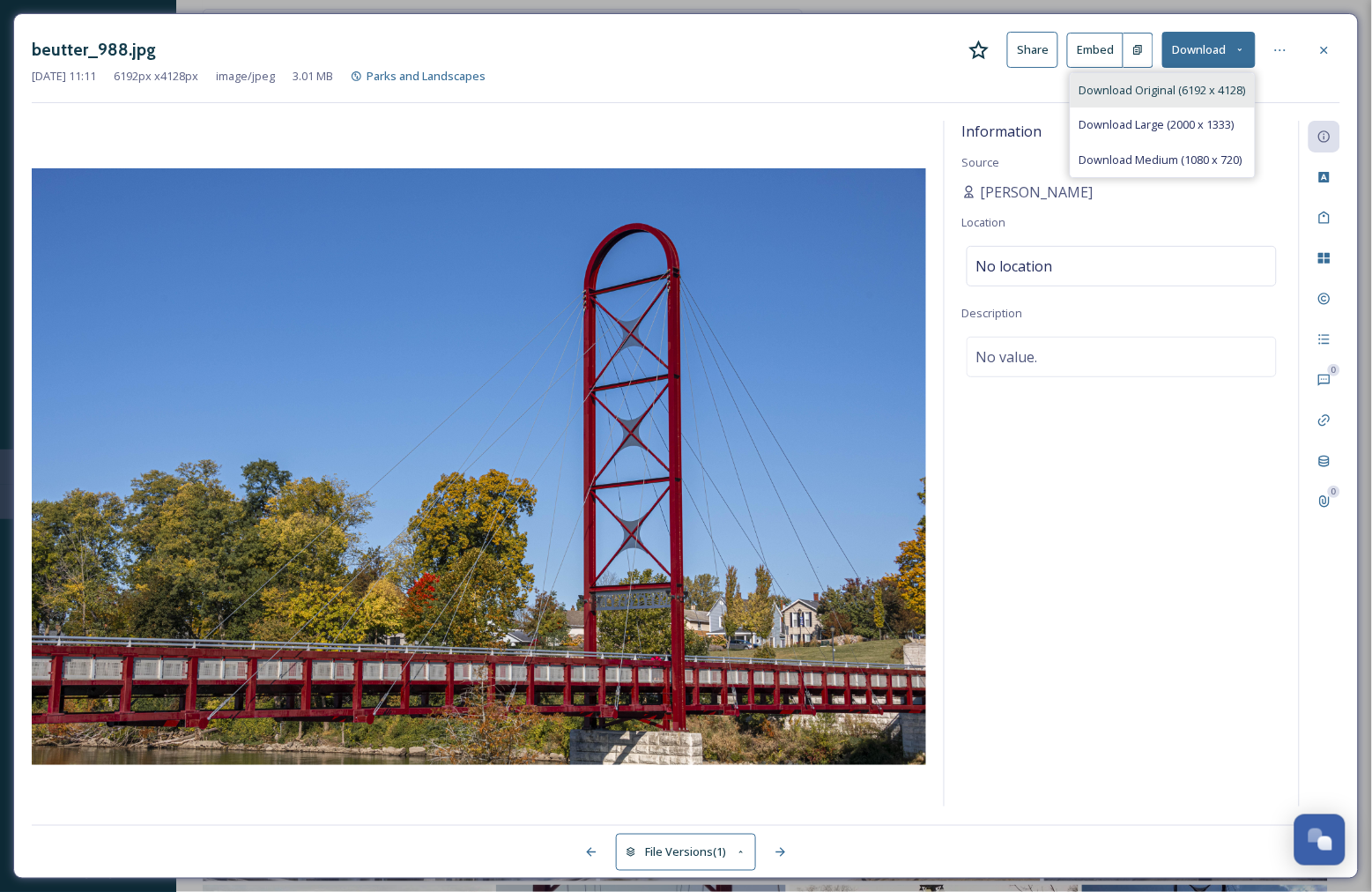
click at [1180, 95] on span "Download Original (6192 x 4128)" at bounding box center [1162, 90] width 166 height 17
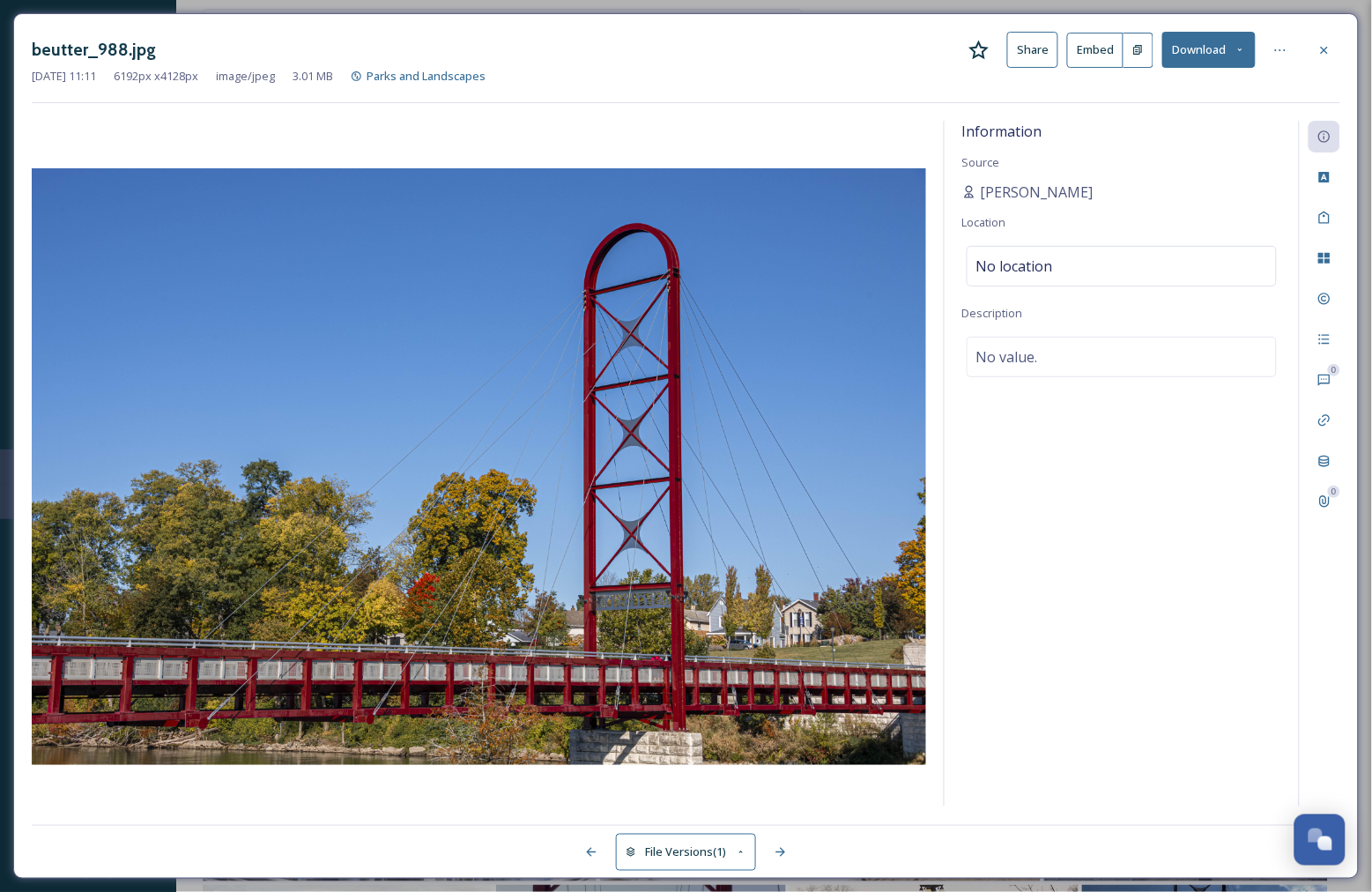
click at [503, 111] on div "beutter_988.jpg Share Embed Download Oct 08 2020 11:11 6192 px x 4128 px image/…" at bounding box center [686, 446] width 1346 height 866
click at [1329, 50] on icon at bounding box center [1324, 50] width 14 height 14
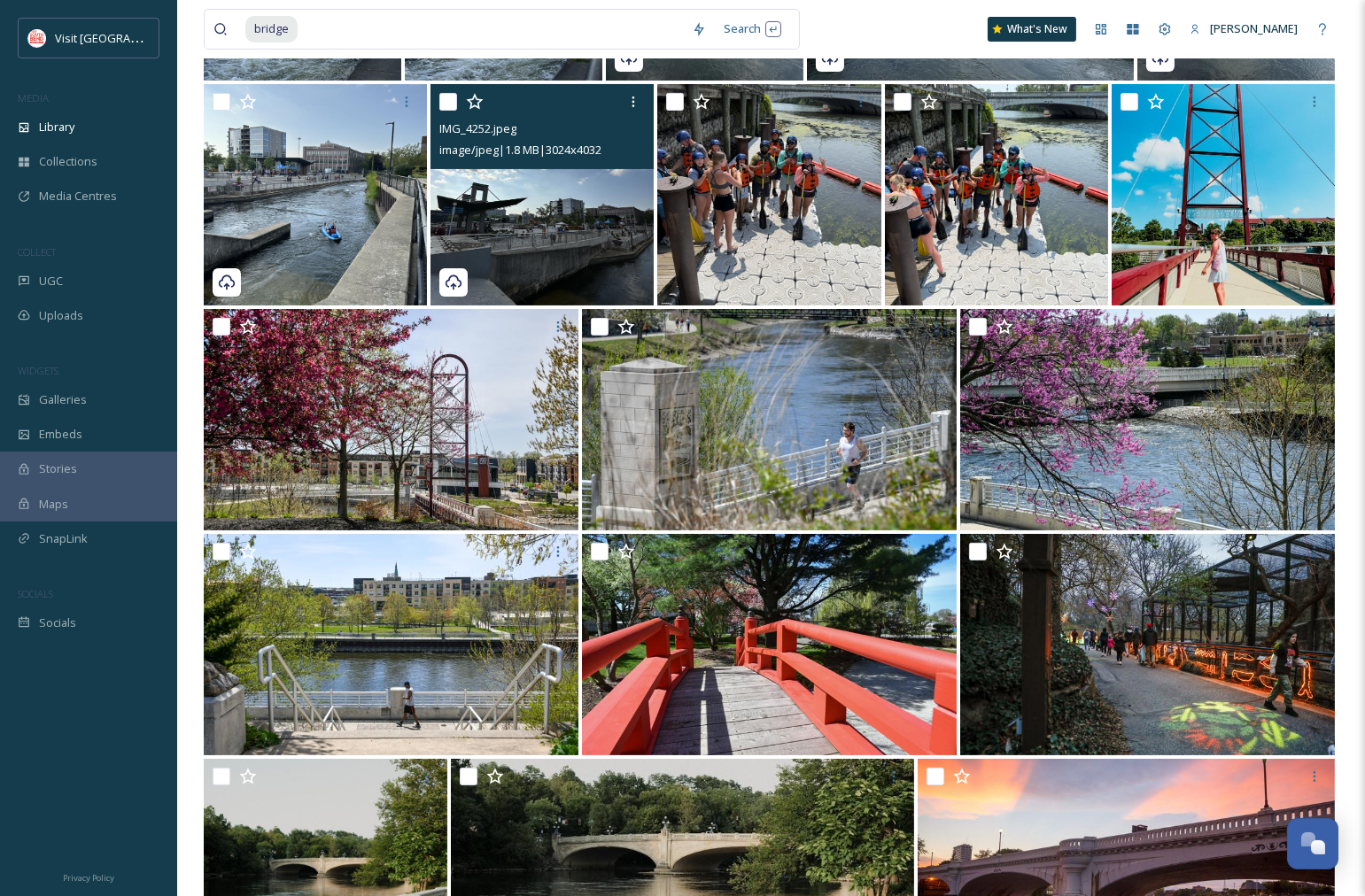
scroll to position [551, 0]
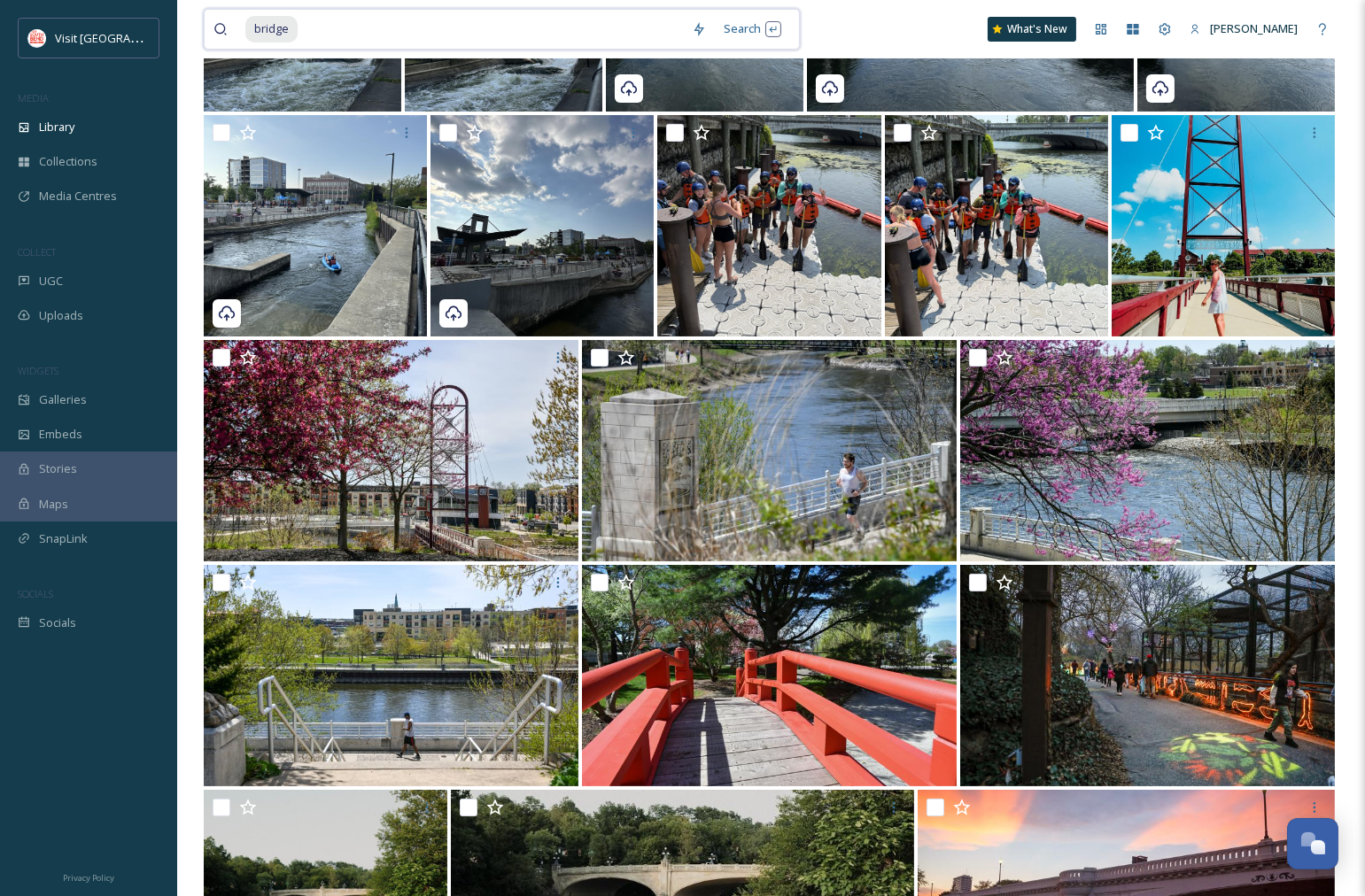
click at [402, 14] on input at bounding box center [491, 28] width 384 height 39
click at [411, 30] on input at bounding box center [491, 28] width 384 height 39
type input "b"
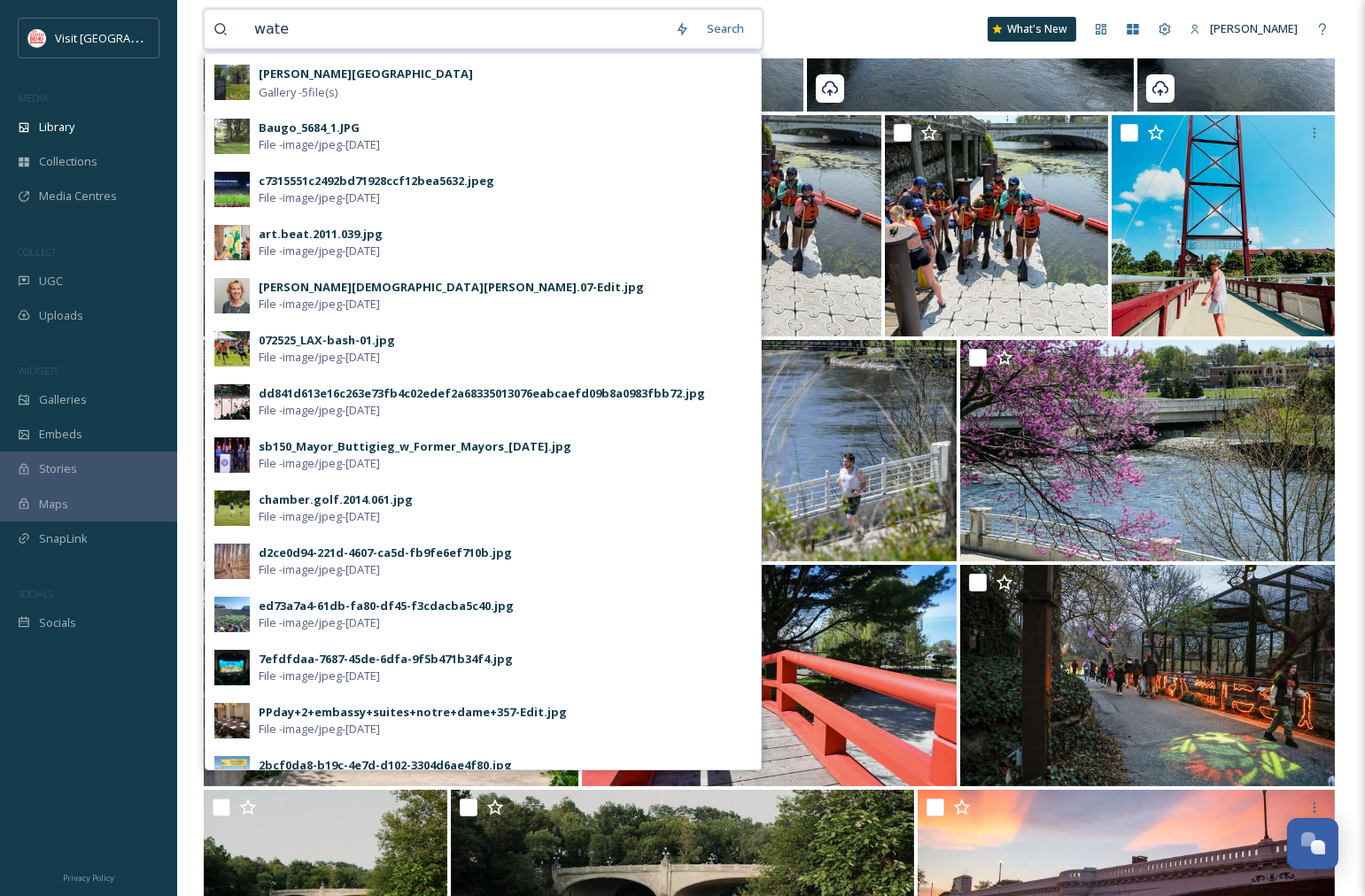
type input "water"
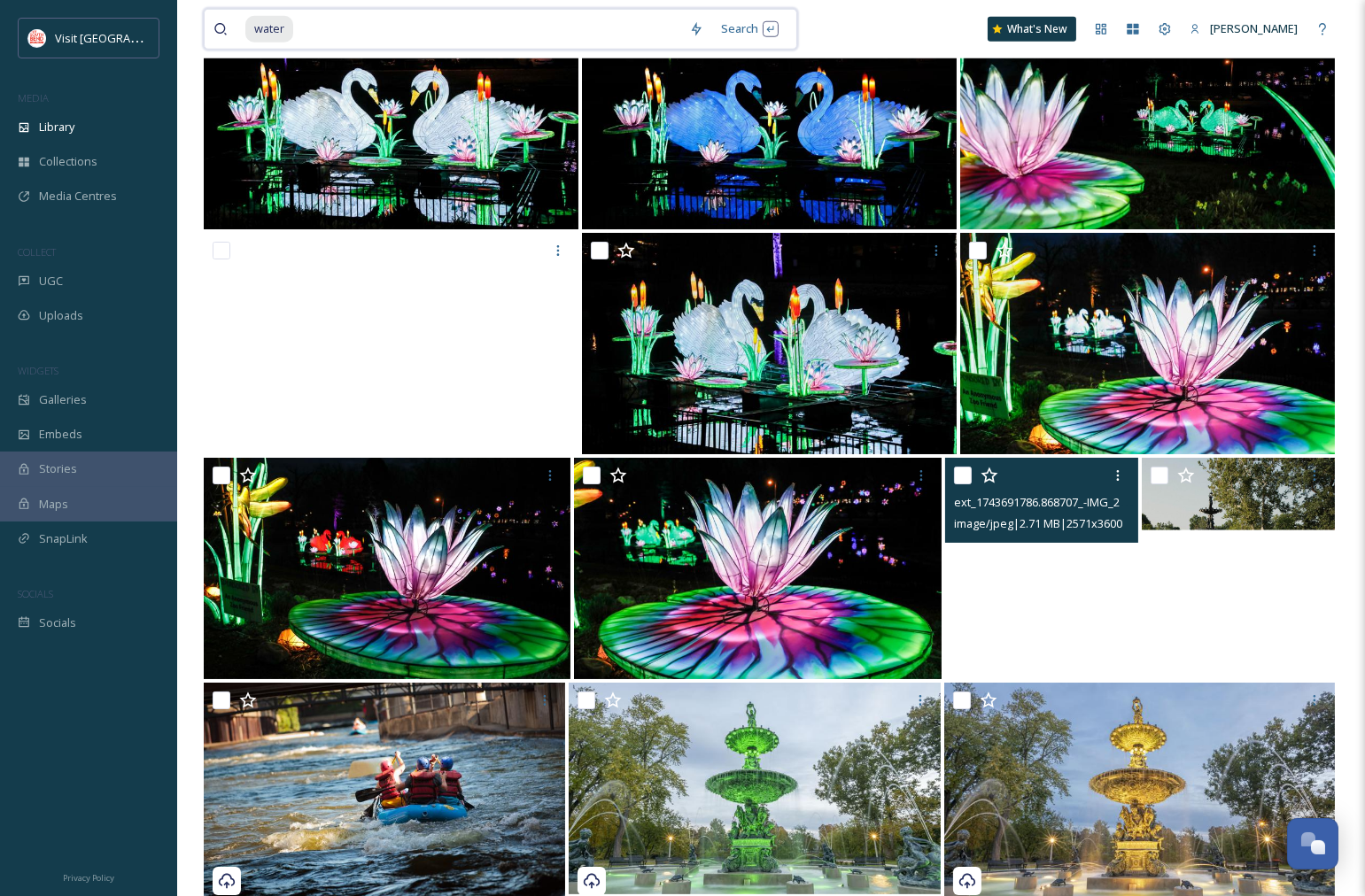
scroll to position [15220, 0]
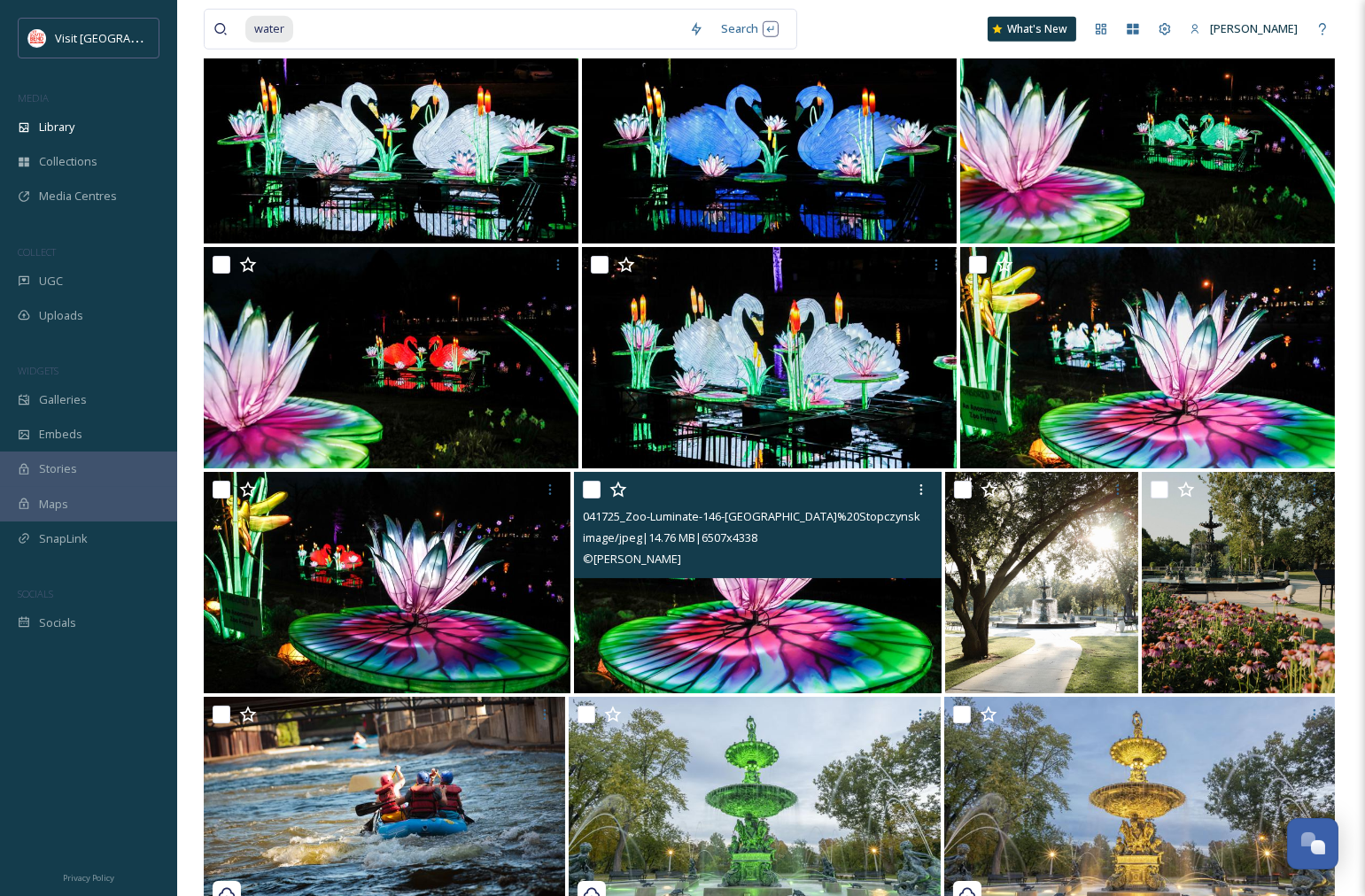
click at [838, 602] on img at bounding box center [758, 583] width 367 height 221
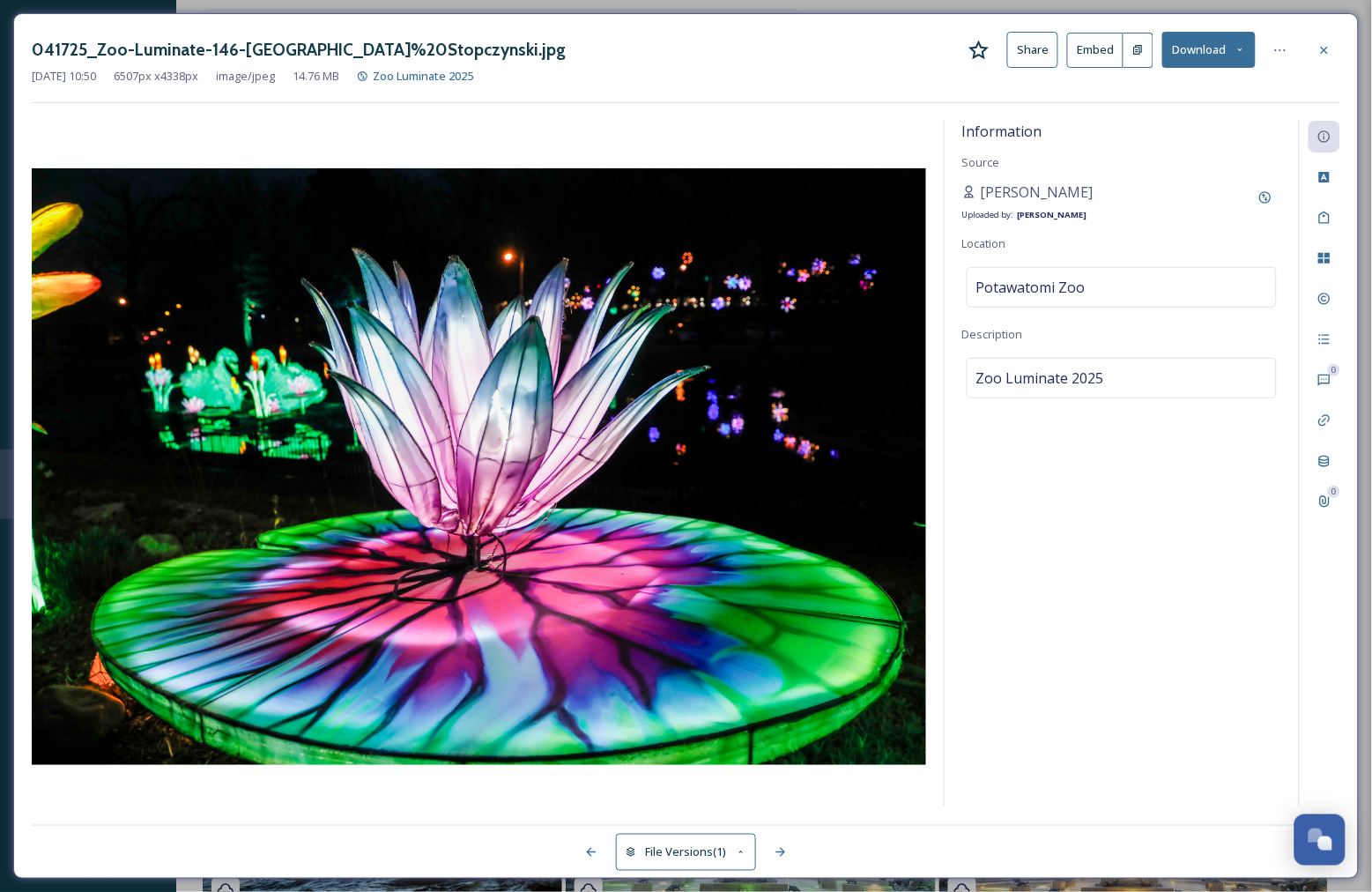
click at [1208, 54] on button "Download" at bounding box center [1208, 50] width 93 height 36
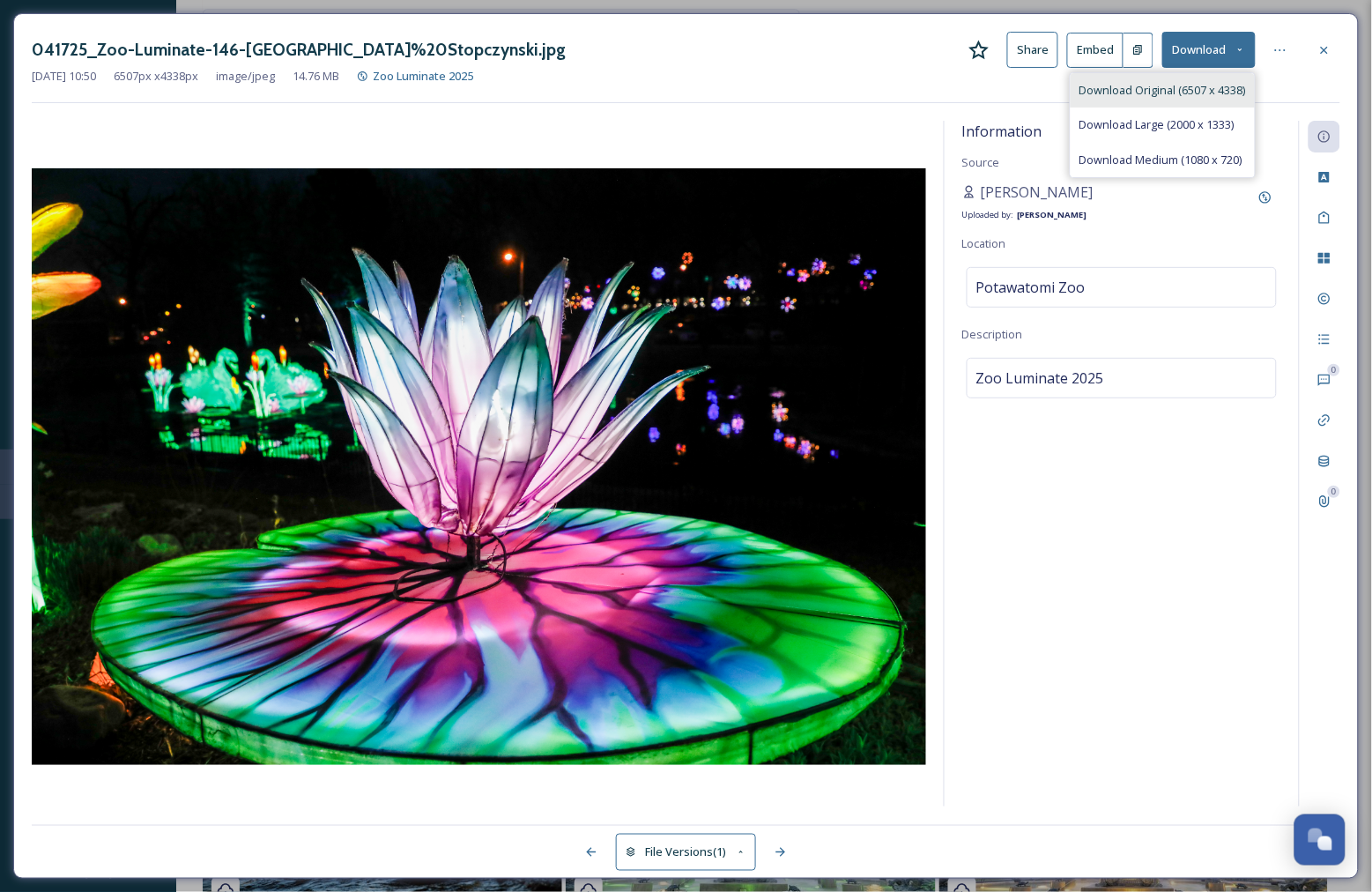
click at [1192, 93] on span "Download Original (6507 x 4338)" at bounding box center [1162, 90] width 166 height 17
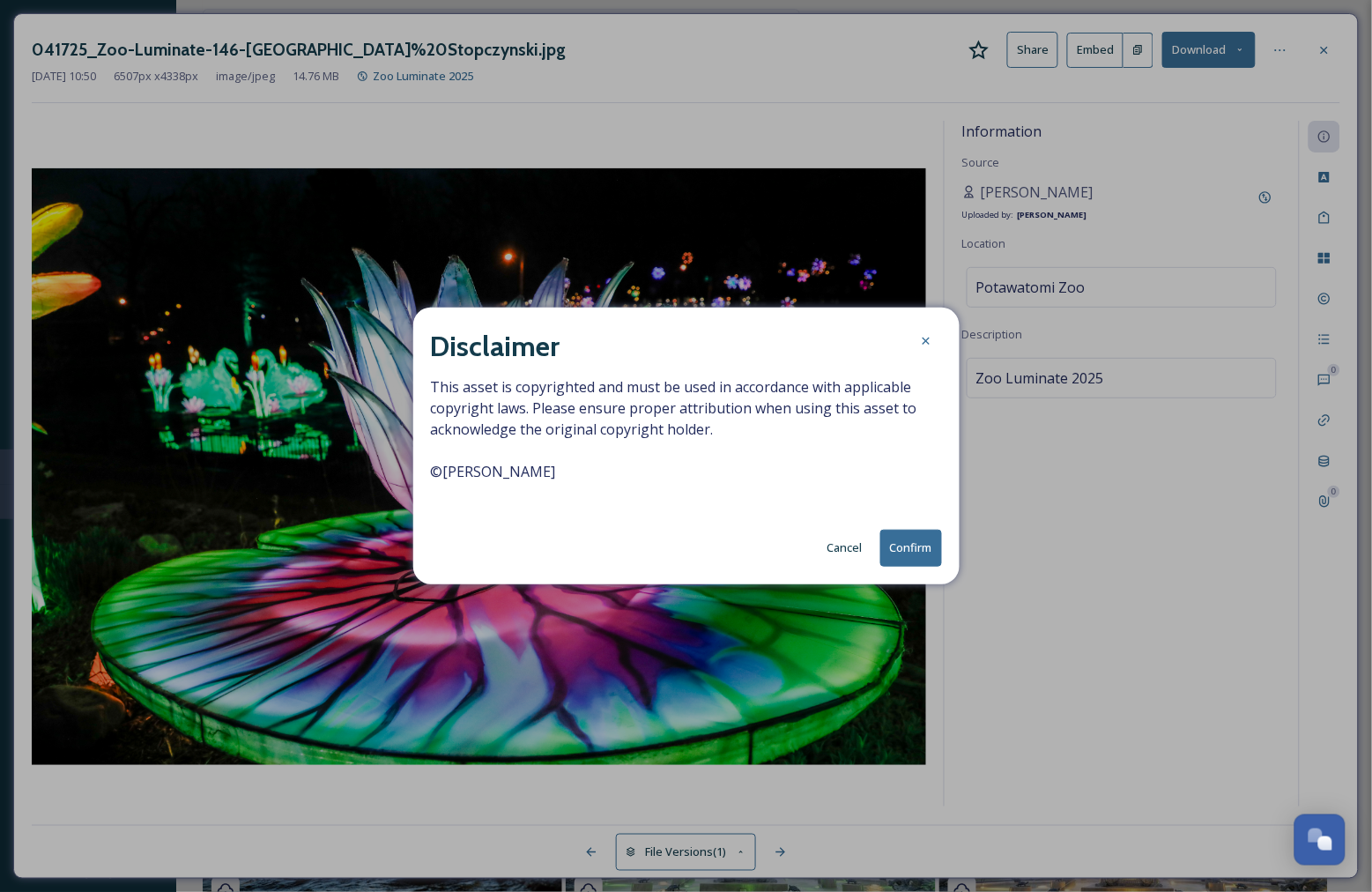
click at [926, 546] on button "Confirm" at bounding box center [912, 547] width 62 height 36
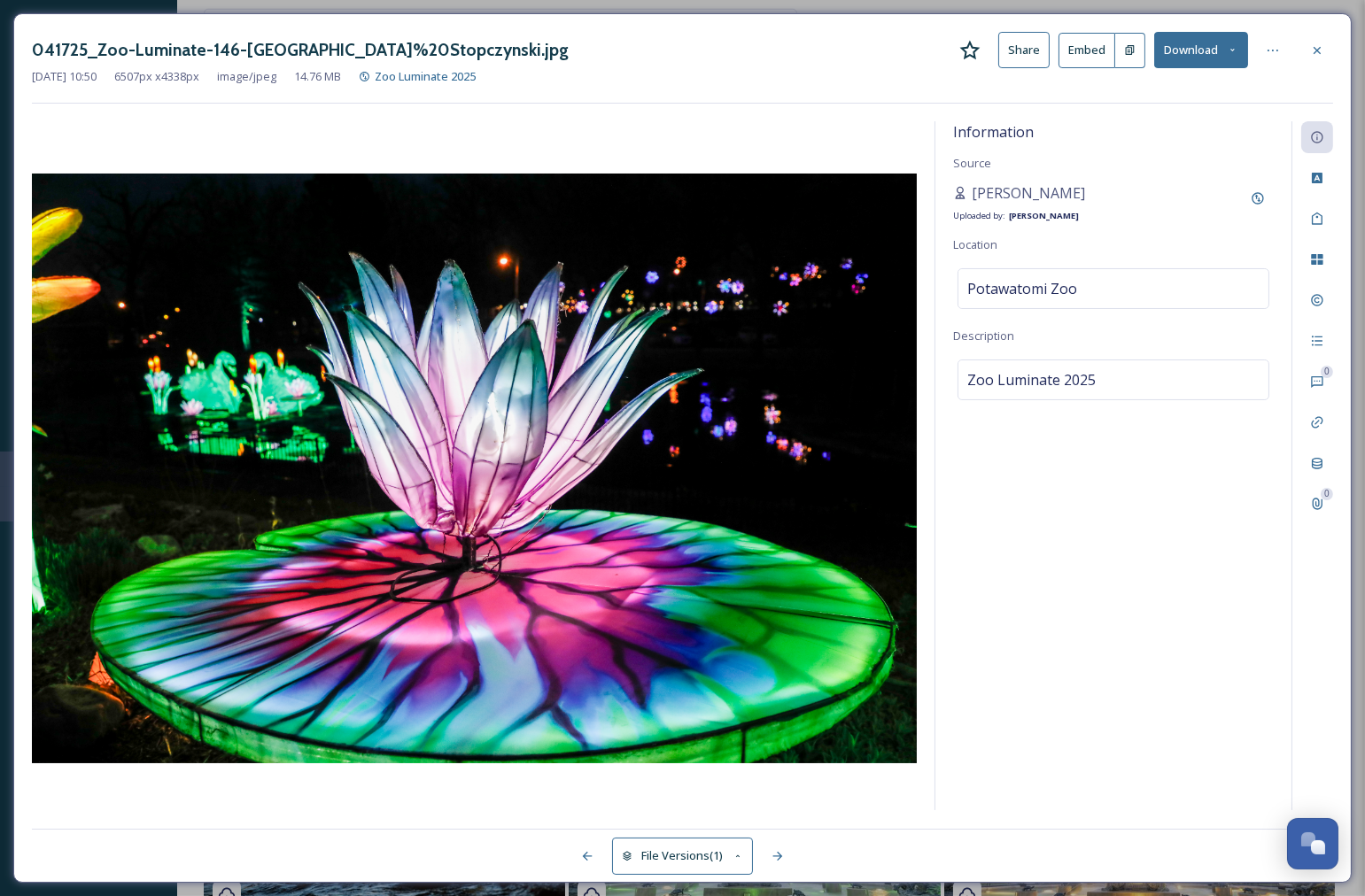
click at [242, 151] on div at bounding box center [474, 465] width 885 height 689
